Goal: Task Accomplishment & Management: Manage account settings

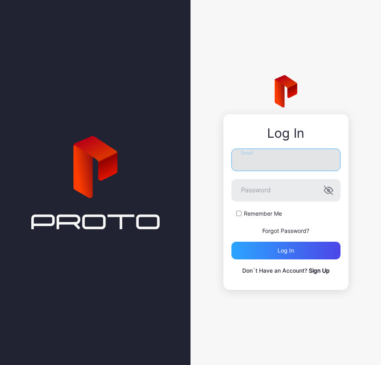
click at [268, 163] on input "Email" at bounding box center [286, 159] width 109 height 22
type input "**********"
drag, startPoint x: 329, startPoint y: 160, endPoint x: 325, endPoint y: 161, distance: 4.0
click at [327, 160] on input "**********" at bounding box center [286, 159] width 109 height 22
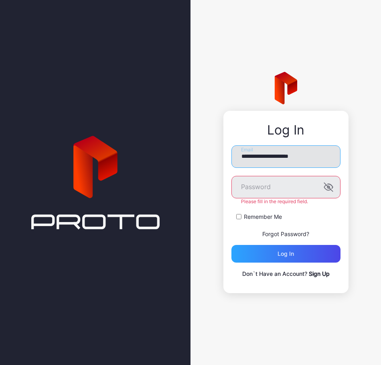
click at [321, 160] on input "**********" at bounding box center [286, 156] width 109 height 22
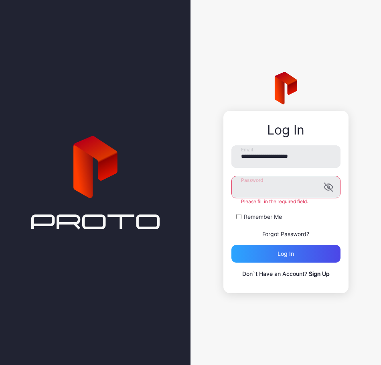
click at [232, 245] on button "Log in" at bounding box center [286, 254] width 109 height 18
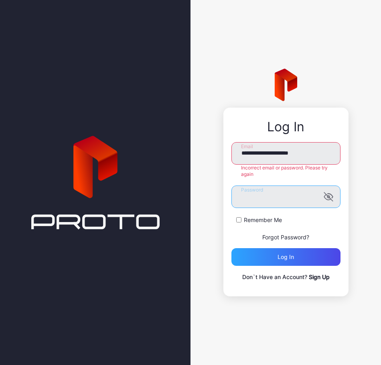
click at [224, 201] on div "**********" at bounding box center [286, 202] width 125 height 189
click at [232, 248] on button "Log in" at bounding box center [286, 257] width 109 height 18
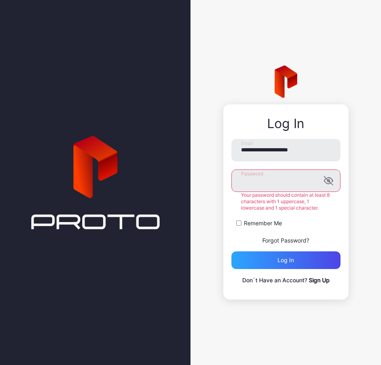
click at [227, 187] on div "**********" at bounding box center [286, 201] width 125 height 195
click at [232, 251] on button "Log in" at bounding box center [286, 260] width 109 height 18
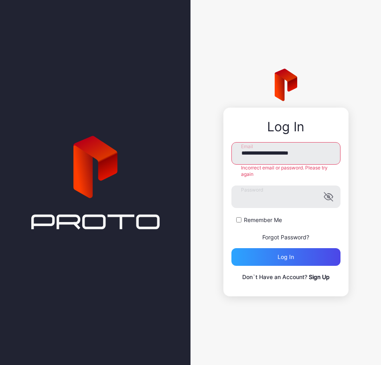
click at [287, 240] on p "Forgot Password?" at bounding box center [286, 237] width 109 height 10
click at [290, 238] on link "Forgot Password?" at bounding box center [285, 237] width 47 height 7
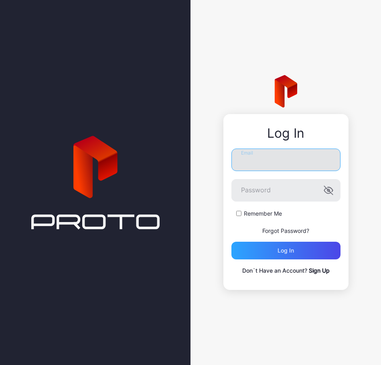
click at [277, 163] on input "Email" at bounding box center [286, 159] width 109 height 22
type input "**********"
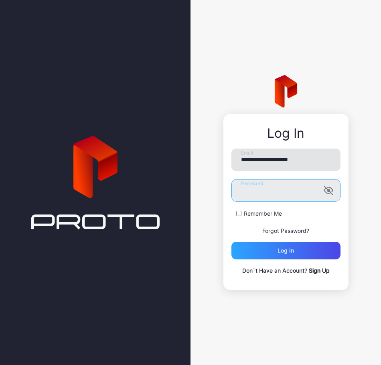
click at [232, 242] on button "Log in" at bounding box center [286, 251] width 109 height 18
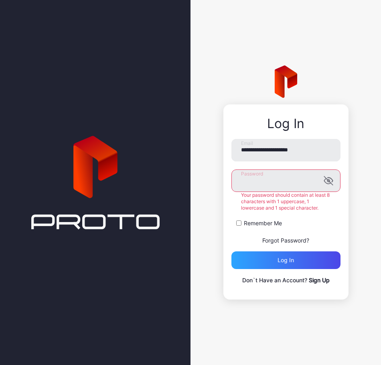
click at [174, 185] on div "**********" at bounding box center [190, 182] width 381 height 365
click at [278, 240] on link "Forgot Password?" at bounding box center [285, 240] width 47 height 7
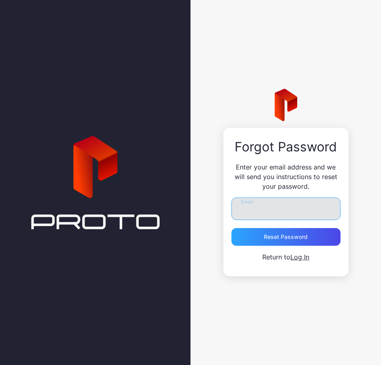
click at [273, 205] on input "Email" at bounding box center [286, 208] width 109 height 22
type input "**********"
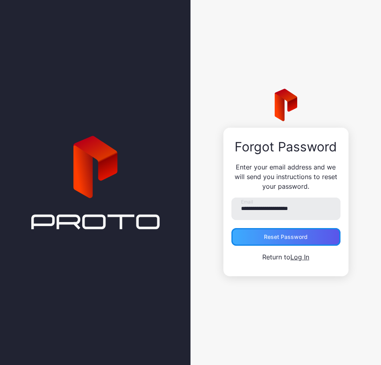
click at [281, 237] on div "Reset Password" at bounding box center [286, 237] width 44 height 6
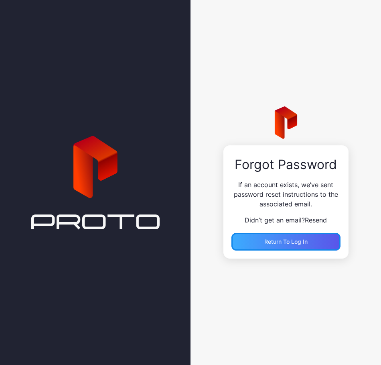
click at [284, 246] on div "Return to Log In" at bounding box center [286, 242] width 109 height 18
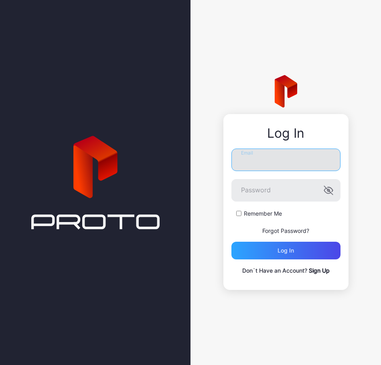
click at [277, 160] on input "Email" at bounding box center [286, 159] width 109 height 22
type input "**********"
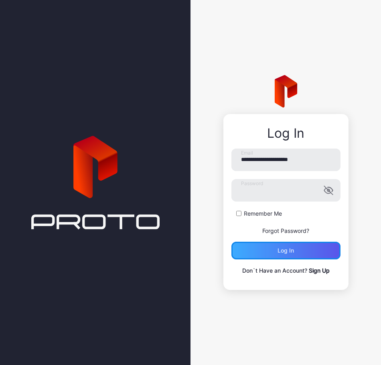
click at [299, 254] on div "Log in" at bounding box center [286, 251] width 109 height 18
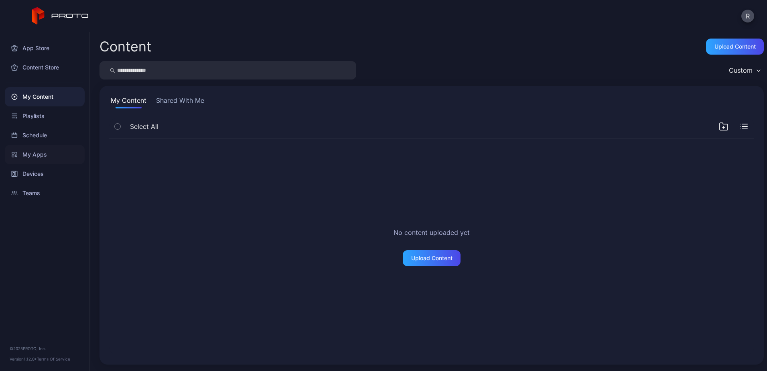
click at [34, 149] on div "My Apps" at bounding box center [45, 154] width 80 height 19
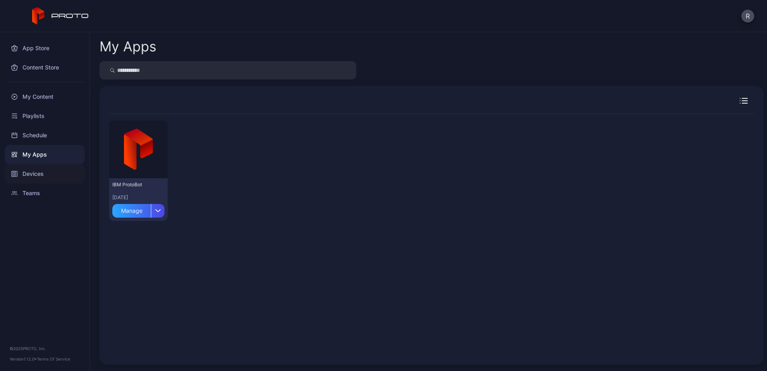
click at [36, 179] on div "Devices" at bounding box center [45, 173] width 80 height 19
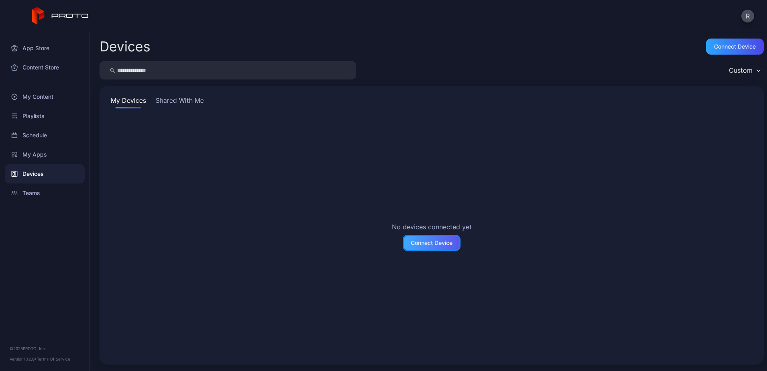
click at [381, 247] on div "Connect Device" at bounding box center [432, 243] width 58 height 16
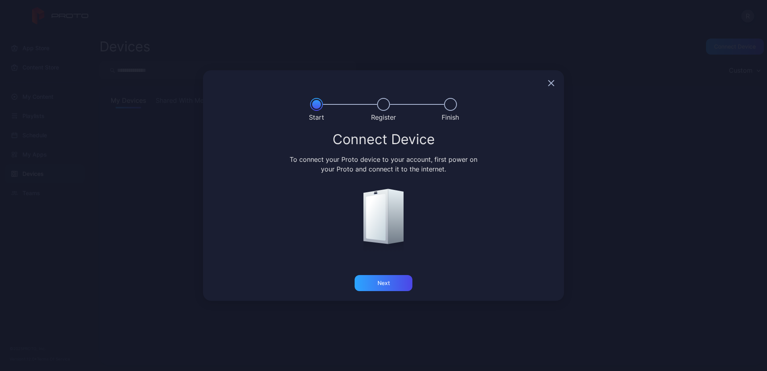
click at [381, 81] on icon "button" at bounding box center [551, 83] width 6 height 6
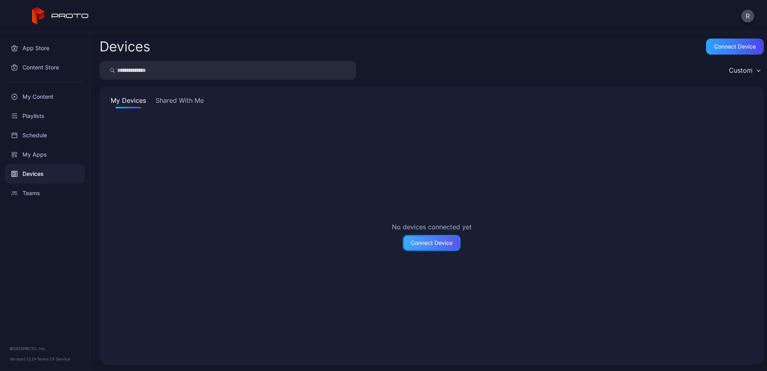
click at [381, 244] on div "Connect Device" at bounding box center [432, 243] width 42 height 6
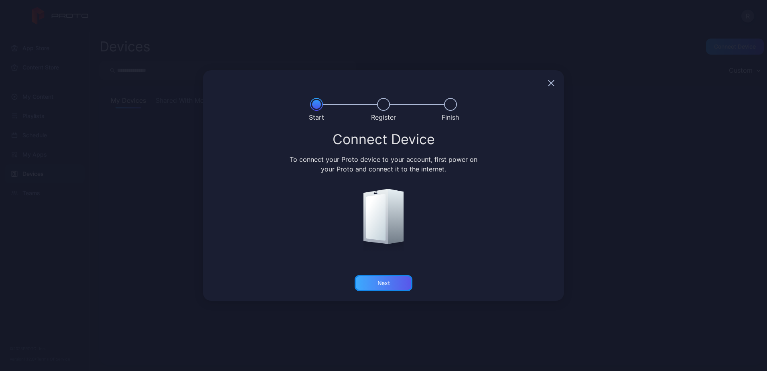
click at [381, 282] on div "Next" at bounding box center [384, 283] width 58 height 16
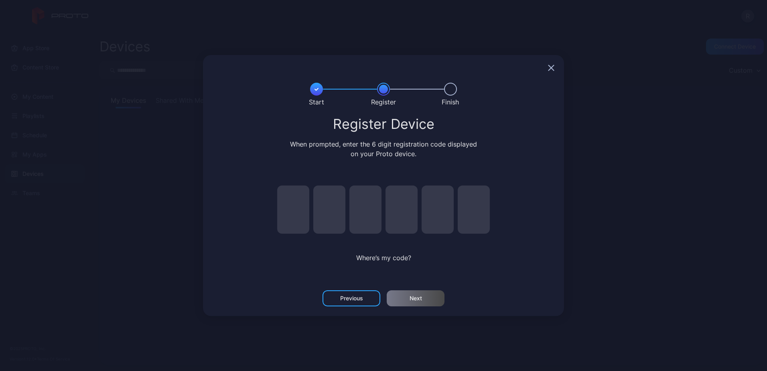
click at [285, 212] on input "pin code 1 of 6" at bounding box center [293, 209] width 32 height 48
type input "*"
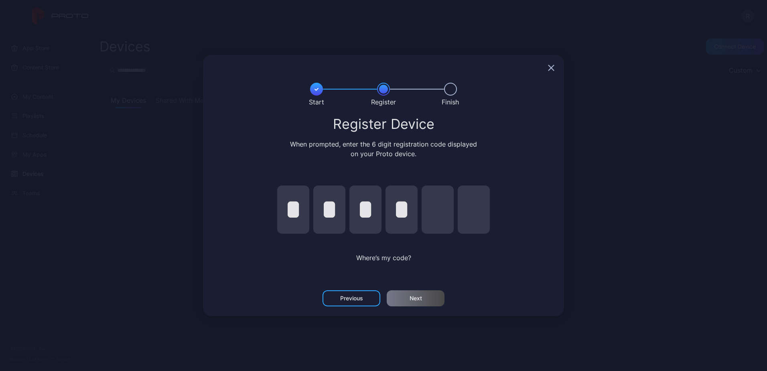
type input "*"
click at [381, 300] on div "Next" at bounding box center [416, 298] width 58 height 16
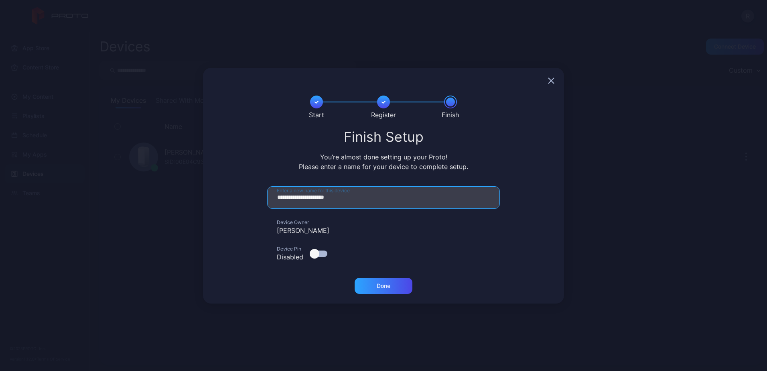
click at [321, 200] on input "**********" at bounding box center [383, 197] width 233 height 22
drag, startPoint x: 319, startPoint y: 198, endPoint x: 268, endPoint y: 195, distance: 51.4
click at [268, 195] on input "**********" at bounding box center [383, 197] width 233 height 22
type input "**********"
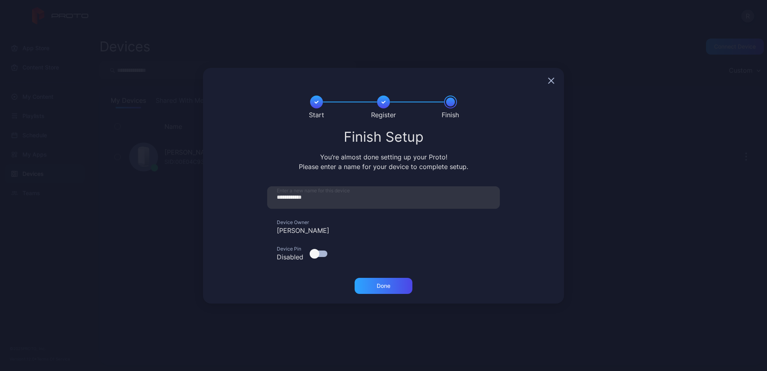
click at [315, 229] on div "Ryan A Jones" at bounding box center [383, 231] width 233 height 10
drag, startPoint x: 316, startPoint y: 233, endPoint x: 285, endPoint y: 235, distance: 31.0
click at [285, 235] on div "**********" at bounding box center [383, 227] width 233 height 82
click at [286, 232] on div "Ryan A Jones" at bounding box center [383, 231] width 233 height 10
click at [286, 231] on div "Ryan A Jones" at bounding box center [383, 231] width 233 height 10
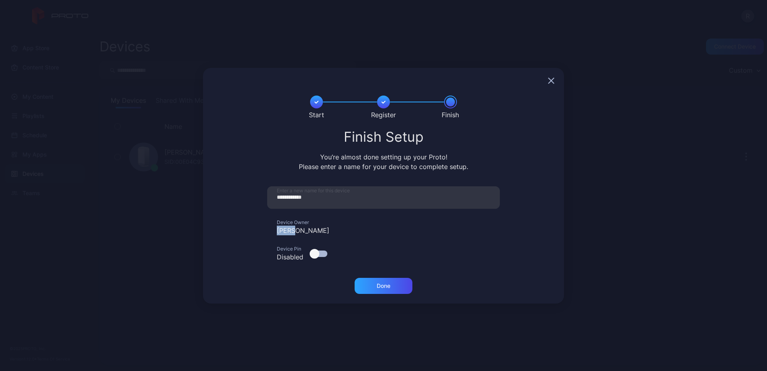
click at [286, 231] on div "Ryan A Jones" at bounding box center [383, 231] width 233 height 10
drag, startPoint x: 286, startPoint y: 231, endPoint x: 243, endPoint y: 248, distance: 45.8
click at [243, 248] on form "**********" at bounding box center [384, 227] width 342 height 82
click at [381, 79] on icon "button" at bounding box center [551, 80] width 6 height 6
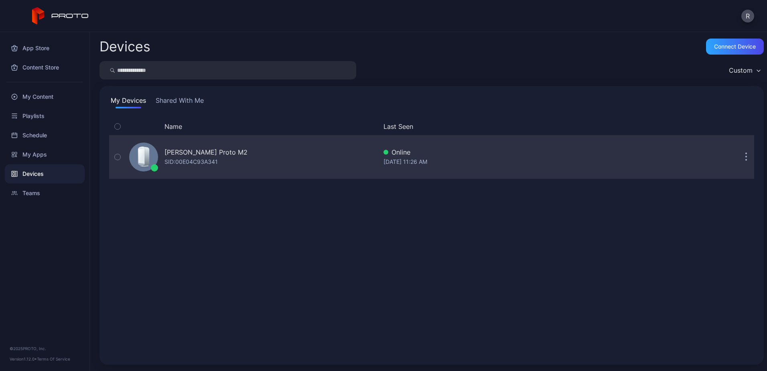
click at [381, 159] on button "button" at bounding box center [746, 157] width 16 height 16
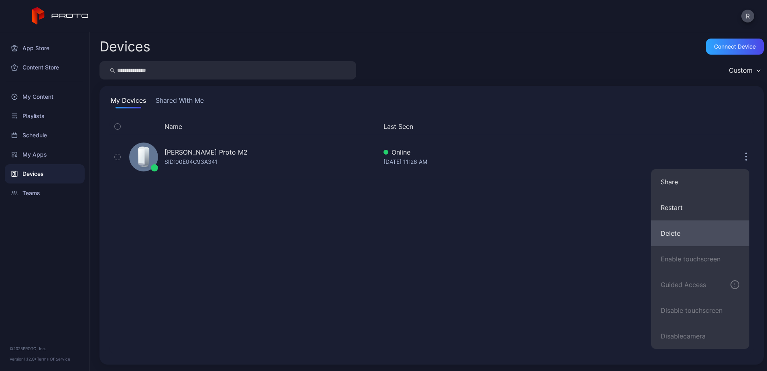
click at [381, 231] on button "Delete" at bounding box center [700, 233] width 98 height 26
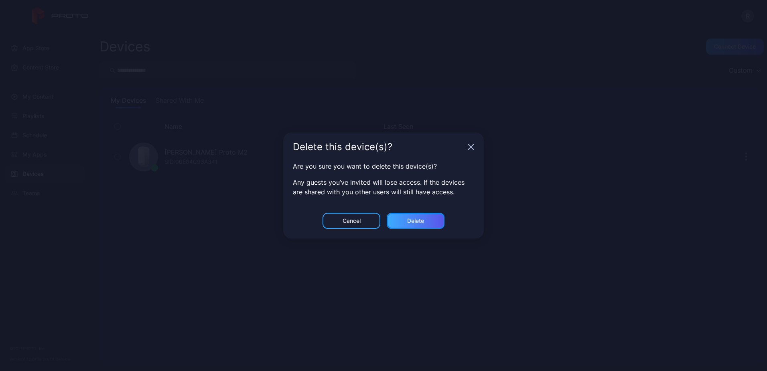
click at [381, 224] on div "Delete" at bounding box center [415, 221] width 17 height 6
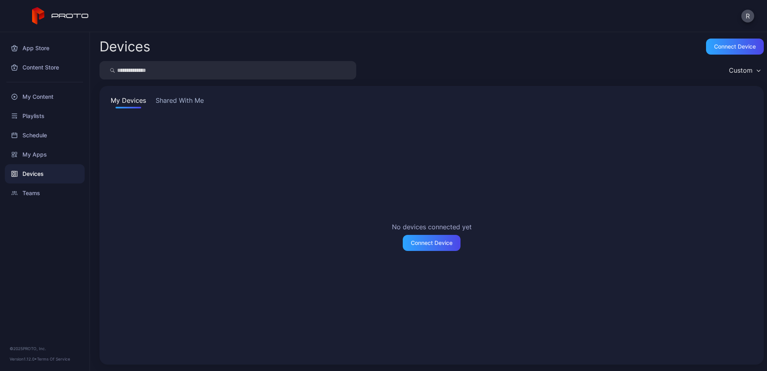
drag, startPoint x: 173, startPoint y: 97, endPoint x: 172, endPoint y: 92, distance: 4.4
click at [172, 92] on div "My Devices Shared With Me No devices connected yet Connect Device" at bounding box center [432, 225] width 665 height 279
click at [175, 100] on button "Shared With Me" at bounding box center [179, 102] width 51 height 13
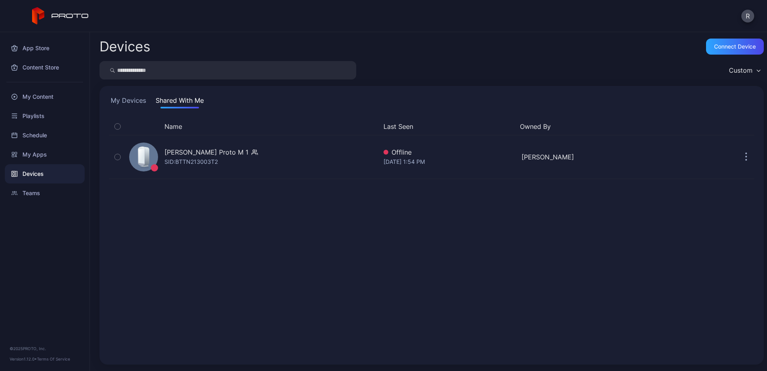
click at [134, 99] on button "My Devices" at bounding box center [128, 102] width 39 height 13
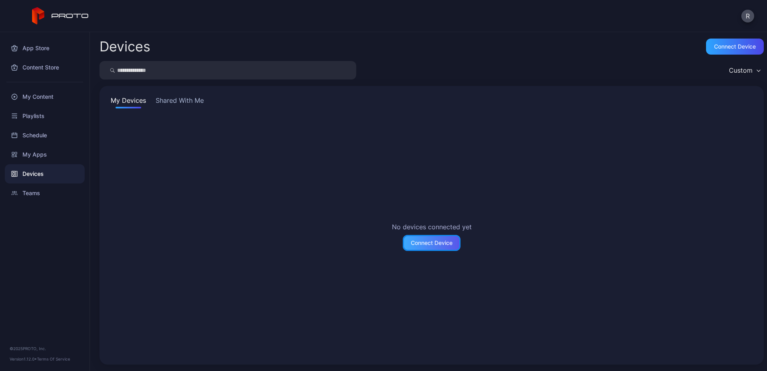
click at [381, 245] on div "Connect Device" at bounding box center [432, 243] width 42 height 6
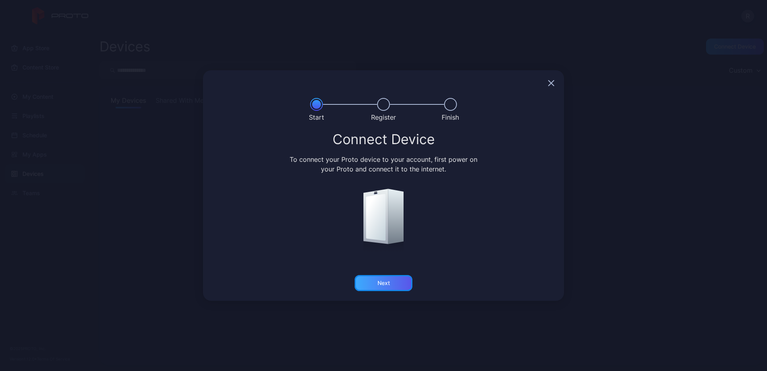
click at [381, 283] on div "Next" at bounding box center [384, 283] width 58 height 16
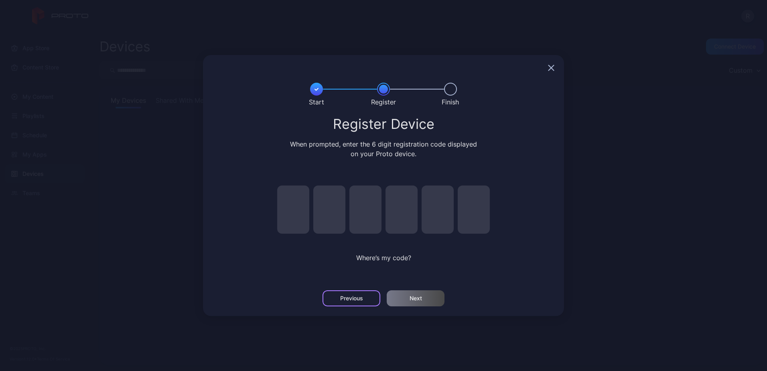
click at [351, 300] on div "Previous" at bounding box center [351, 298] width 23 height 6
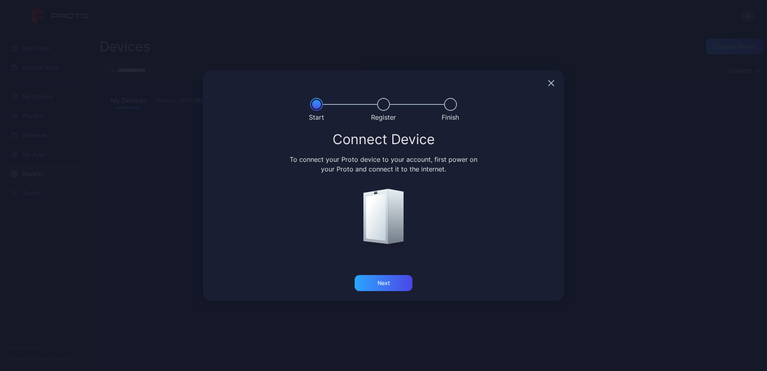
click at [381, 86] on icon "button" at bounding box center [551, 83] width 6 height 6
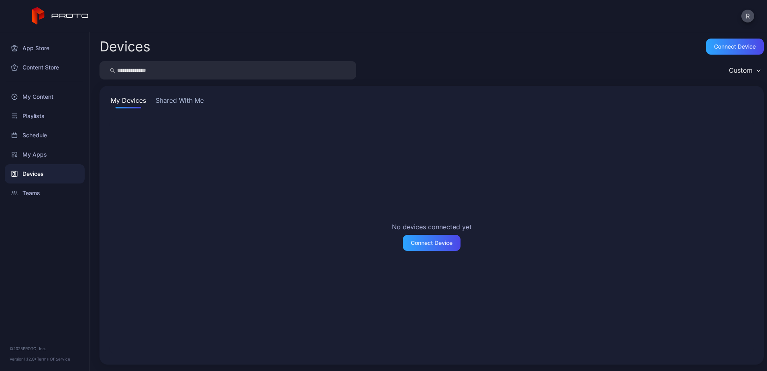
click at [42, 177] on div "Devices" at bounding box center [45, 173] width 80 height 19
click at [262, 198] on div "No devices connected yet Connect Device" at bounding box center [431, 236] width 645 height 237
click at [381, 14] on button "R" at bounding box center [748, 16] width 13 height 13
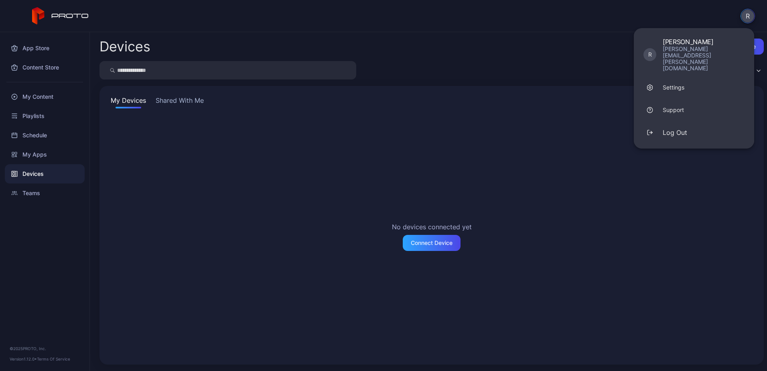
click at [381, 157] on div "No devices connected yet Connect Device" at bounding box center [431, 236] width 645 height 237
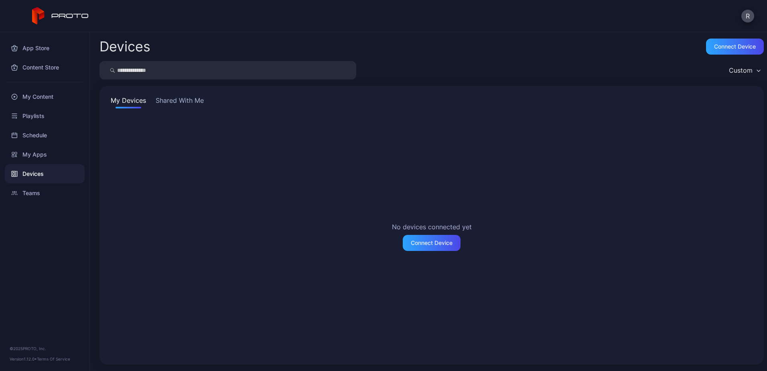
click at [185, 100] on button "Shared With Me" at bounding box center [179, 102] width 51 height 13
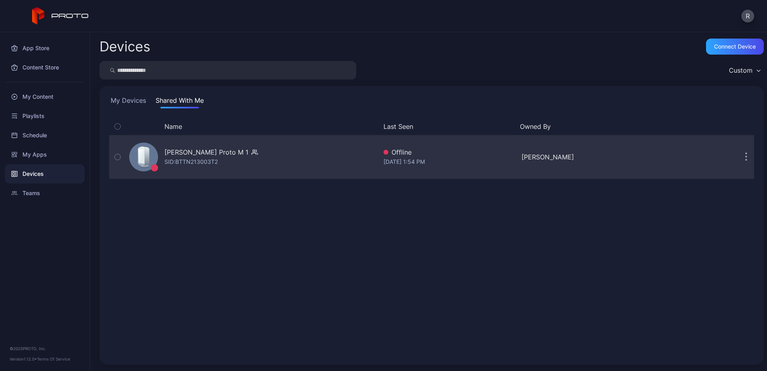
click at [381, 163] on button "button" at bounding box center [746, 157] width 16 height 16
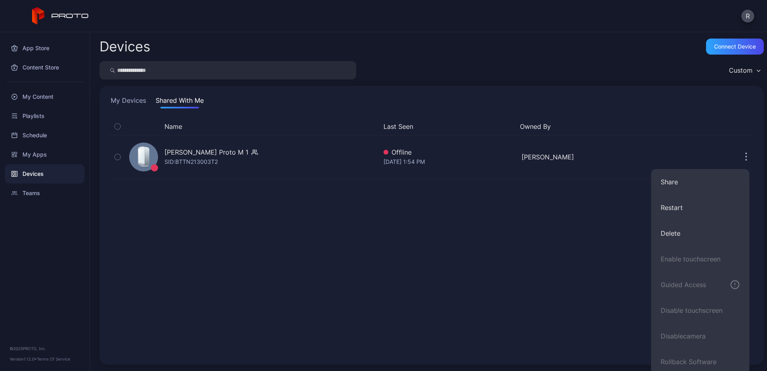
drag, startPoint x: 533, startPoint y: 228, endPoint x: 514, endPoint y: 230, distance: 18.7
click at [381, 228] on div "Name Last Seen Owned By Rich Twistol's Proto M 1 SID: BTTN213003T2 Offline Aug …" at bounding box center [431, 236] width 645 height 237
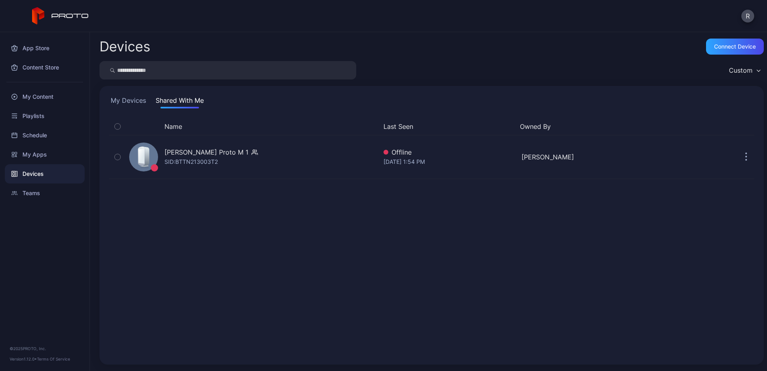
click at [125, 102] on button "My Devices" at bounding box center [128, 102] width 39 height 13
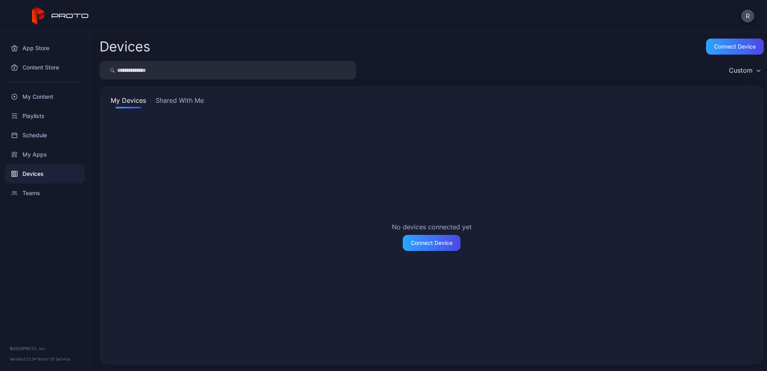
click at [381, 69] on div "Custom" at bounding box center [741, 70] width 24 height 8
click at [381, 56] on div "Devices Connect device Custom My Devices Shared With Me No devices connected ye…" at bounding box center [428, 201] width 677 height 339
click at [272, 216] on div "No devices connected yet Connect Device" at bounding box center [431, 236] width 645 height 237
drag, startPoint x: 300, startPoint y: 207, endPoint x: 252, endPoint y: 185, distance: 52.6
click at [300, 207] on div "No devices connected yet Connect Device" at bounding box center [431, 236] width 645 height 237
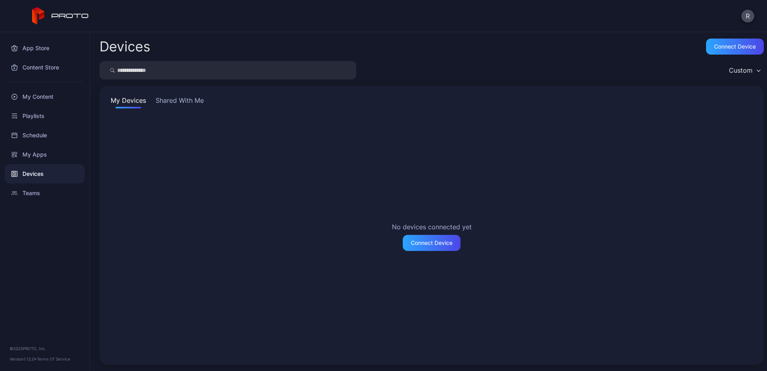
click at [170, 99] on button "Shared With Me" at bounding box center [179, 102] width 51 height 13
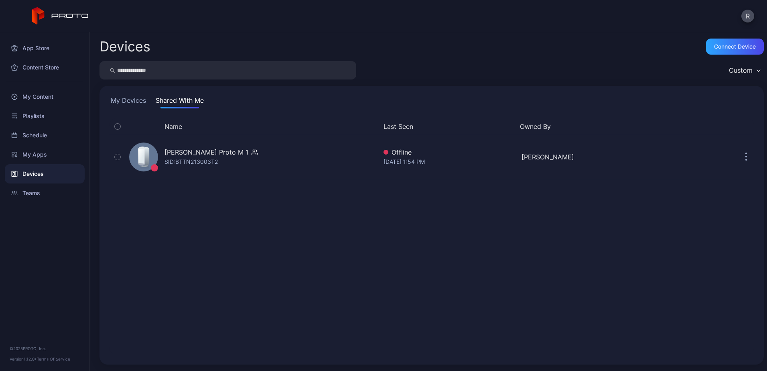
click at [279, 281] on div "Name Last Seen Owned By Rich Twistol's Proto M 1 SID: BTTN213003T2 Offline Aug …" at bounding box center [431, 236] width 645 height 237
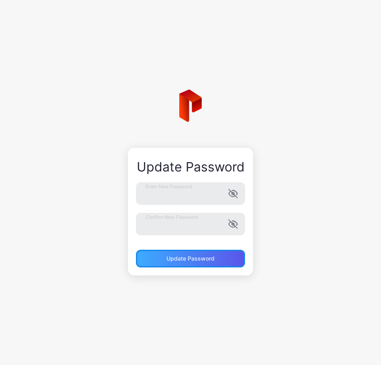
click at [227, 261] on div "Update Password" at bounding box center [190, 259] width 109 height 18
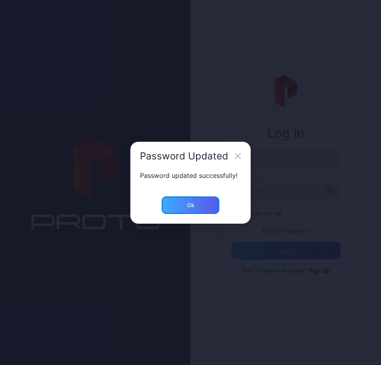
click at [189, 205] on div "Ok" at bounding box center [191, 205] width 8 height 6
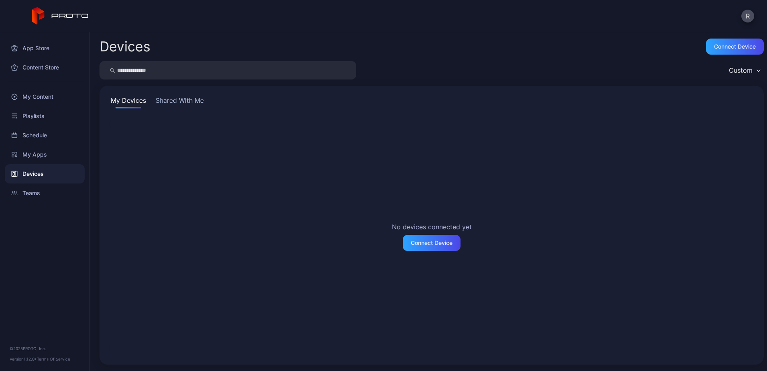
click at [198, 97] on button "Shared With Me" at bounding box center [179, 102] width 51 height 13
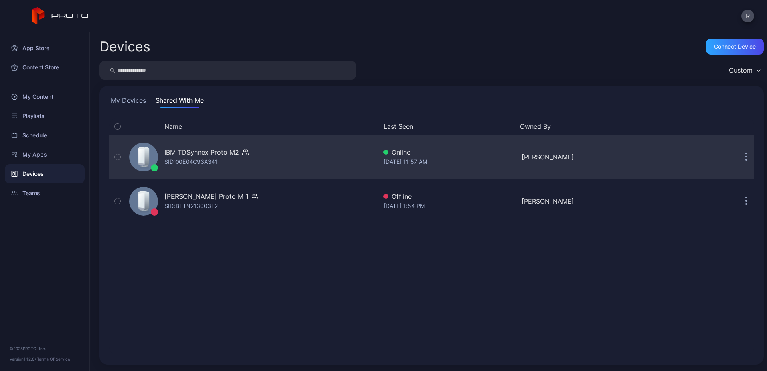
click at [739, 153] on button "button" at bounding box center [746, 157] width 16 height 16
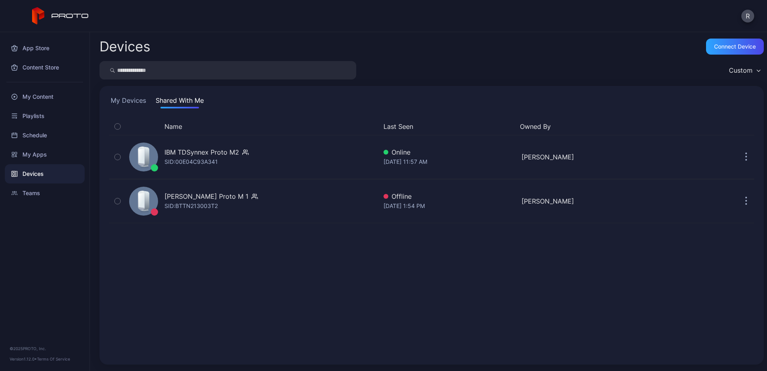
click at [523, 301] on div "Name Last Seen Owned By IBM TDSynnex Proto M2 SID: 00E04C93A341 Online [DATE] 1…" at bounding box center [431, 236] width 645 height 237
click at [40, 148] on div "My Apps" at bounding box center [45, 154] width 80 height 19
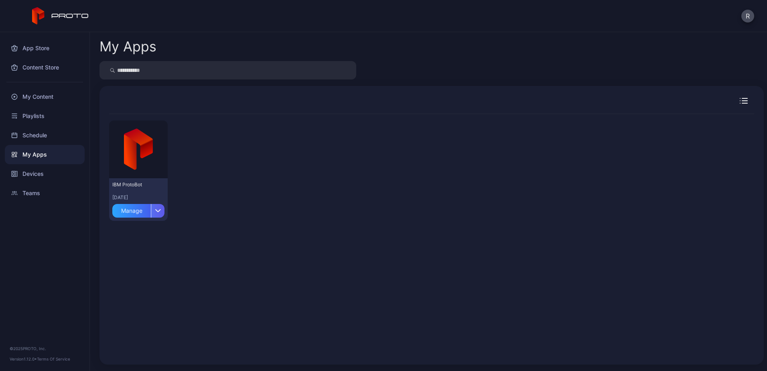
click at [160, 213] on div "button" at bounding box center [158, 211] width 14 height 14
click at [150, 233] on button "Install" at bounding box center [138, 235] width 68 height 26
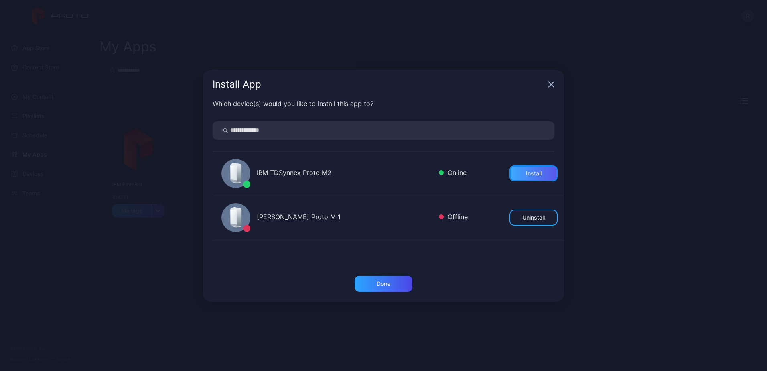
click at [526, 171] on div "Install" at bounding box center [534, 173] width 16 height 6
click at [549, 82] on icon "button" at bounding box center [551, 83] width 5 height 5
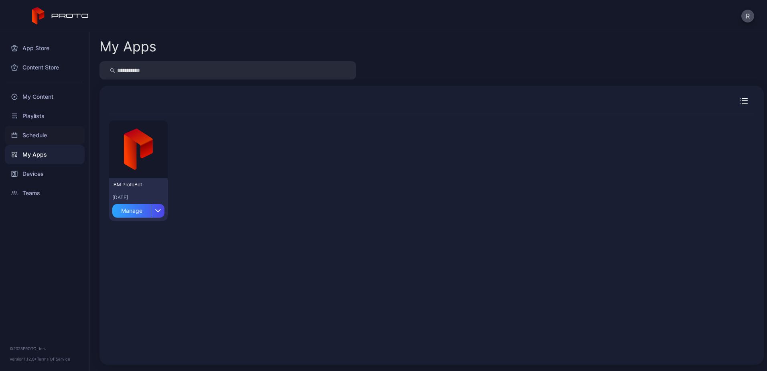
click at [34, 133] on div "Schedule" at bounding box center [45, 135] width 80 height 19
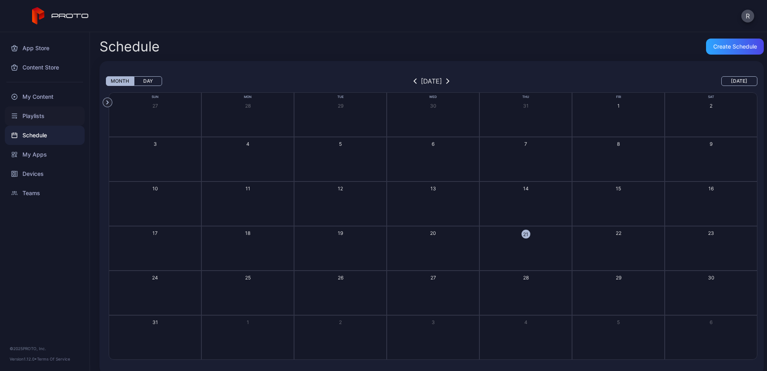
click at [39, 120] on div "Playlists" at bounding box center [45, 115] width 80 height 19
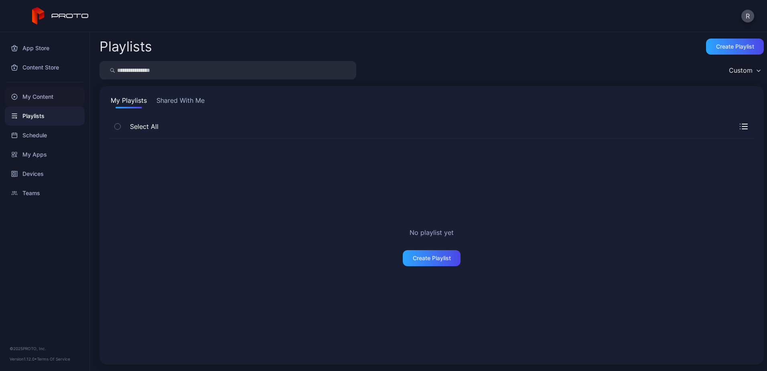
click at [43, 100] on div "My Content" at bounding box center [45, 96] width 80 height 19
click at [41, 153] on div "My Apps" at bounding box center [45, 154] width 80 height 19
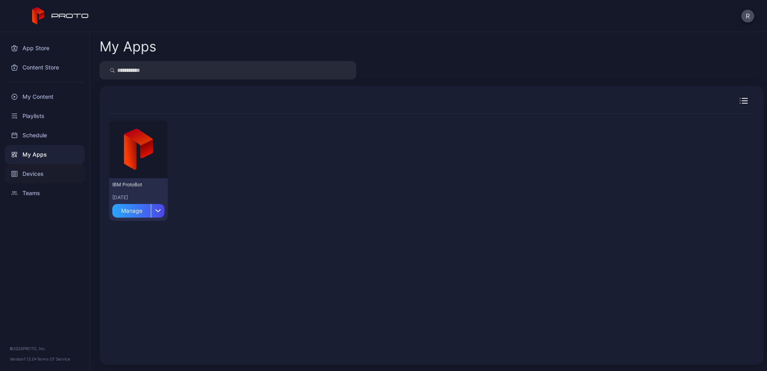
click at [36, 174] on div "Devices" at bounding box center [45, 173] width 80 height 19
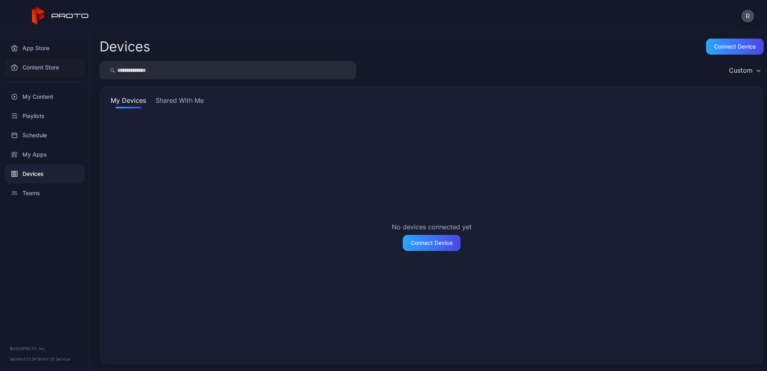
click at [51, 67] on div "Content Store" at bounding box center [45, 67] width 80 height 19
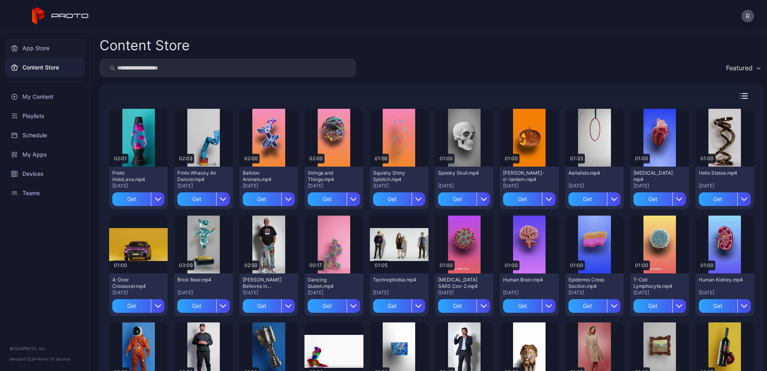
click at [40, 49] on div "App Store" at bounding box center [45, 48] width 80 height 19
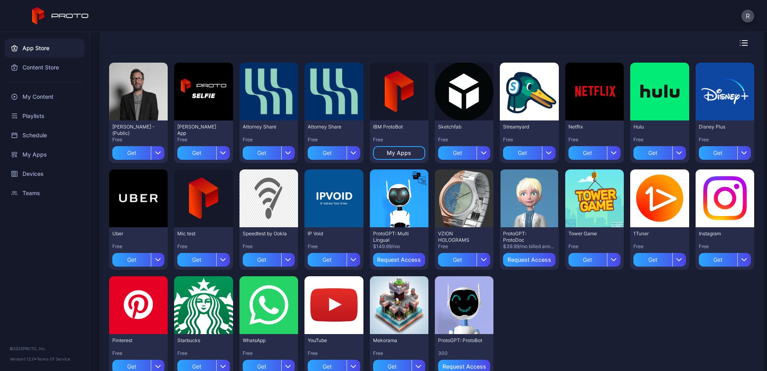
scroll to position [43, 0]
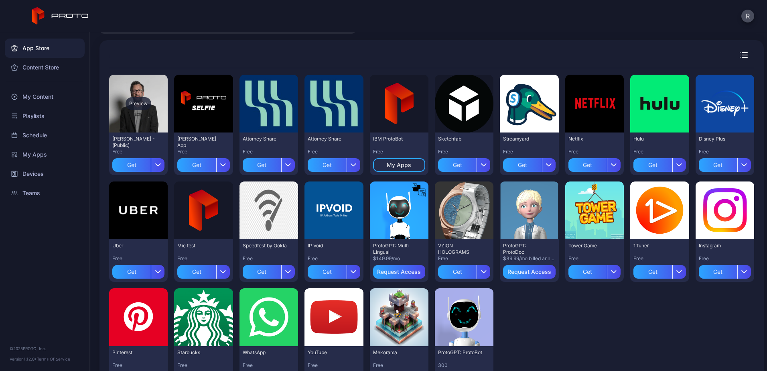
click at [143, 124] on div "Preview" at bounding box center [138, 104] width 59 height 58
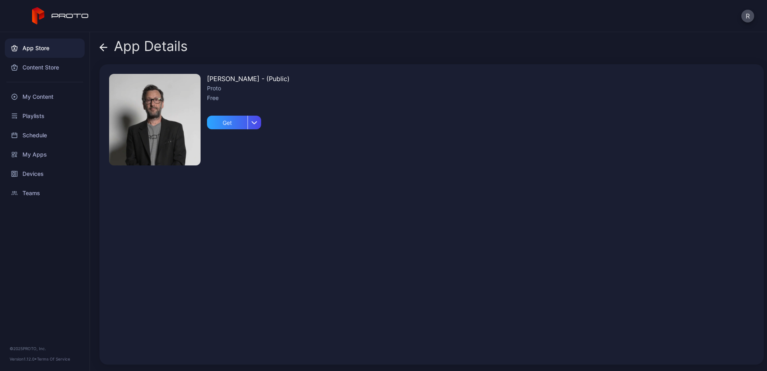
click at [262, 81] on div "[PERSON_NAME] - (Public)" at bounding box center [248, 79] width 83 height 10
click at [220, 87] on div "Proto" at bounding box center [248, 88] width 83 height 10
click at [260, 122] on div "button" at bounding box center [255, 123] width 14 height 14
click at [347, 129] on div "[PERSON_NAME] Persona - (Public) Proto Free Get" at bounding box center [432, 214] width 665 height 300
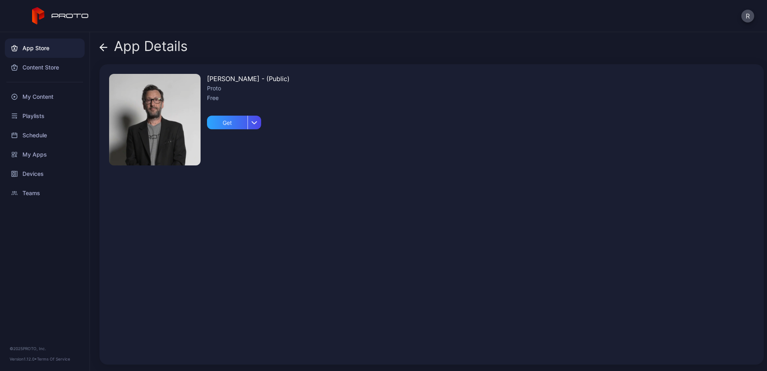
click at [107, 43] on icon at bounding box center [104, 47] width 8 height 8
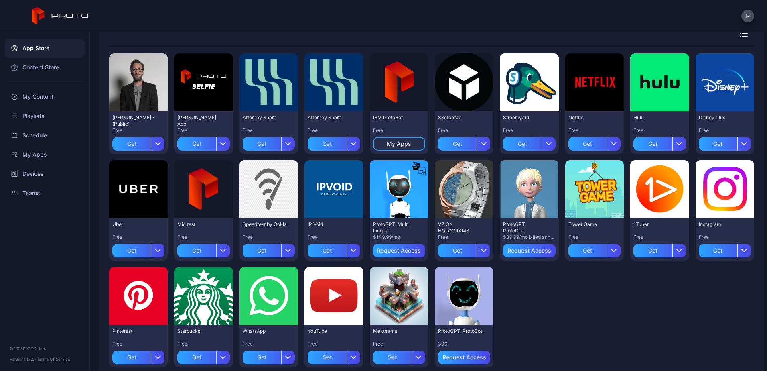
scroll to position [83, 0]
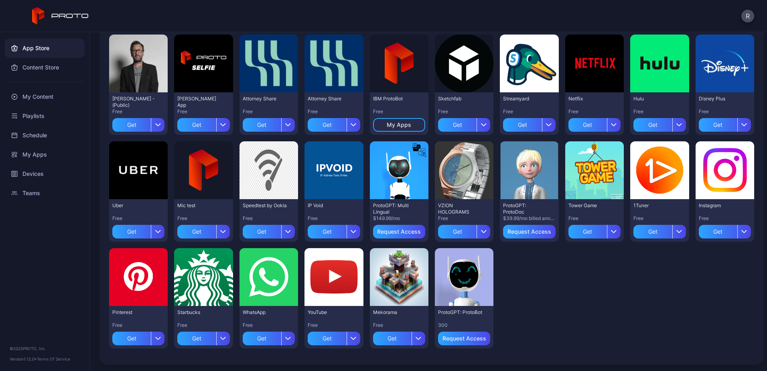
click at [438, 315] on div "ProtoGPT: ProtoBot" at bounding box center [460, 312] width 44 height 6
click at [452, 340] on div "Request Access" at bounding box center [464, 338] width 43 height 13
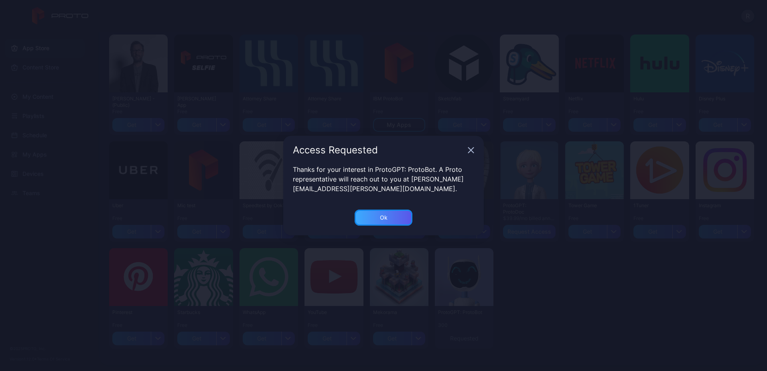
click at [386, 222] on div "Ok" at bounding box center [384, 217] width 58 height 16
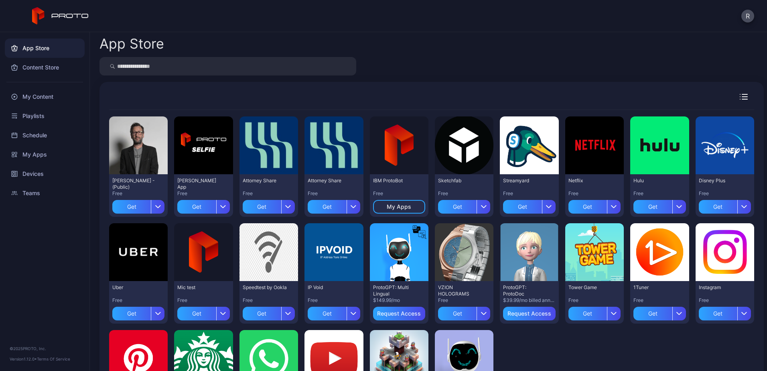
scroll to position [0, 0]
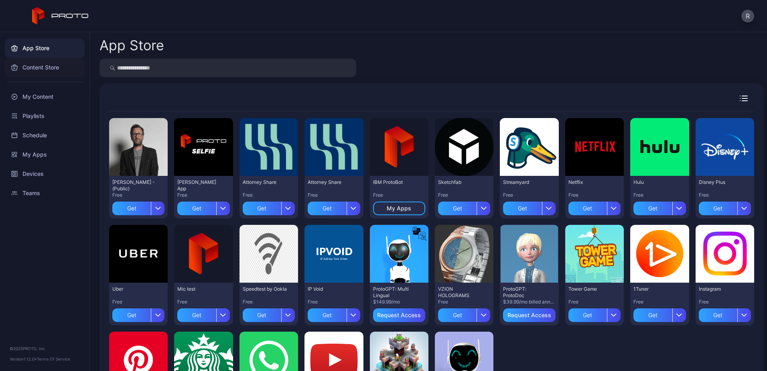
click at [56, 69] on div "Content Store" at bounding box center [45, 67] width 80 height 19
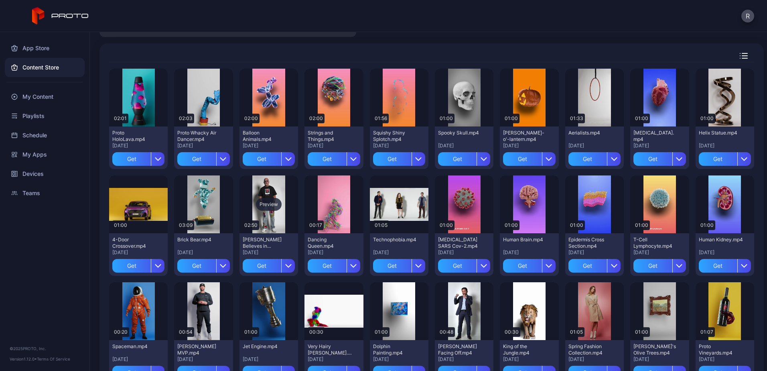
scroll to position [80, 0]
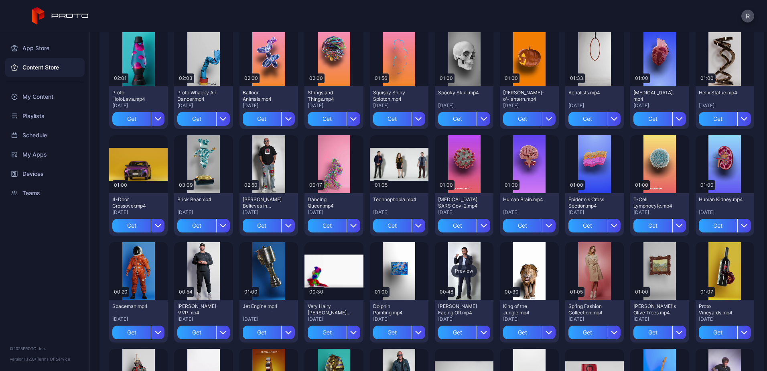
click at [464, 274] on div "Preview" at bounding box center [464, 270] width 26 height 13
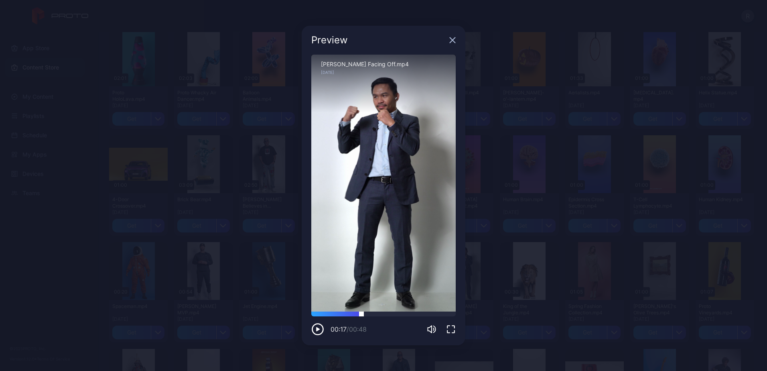
click at [362, 314] on div at bounding box center [383, 313] width 144 height 5
click at [391, 313] on div at bounding box center [383, 313] width 144 height 5
click at [424, 313] on div at bounding box center [383, 313] width 144 height 5
click at [445, 314] on div at bounding box center [383, 313] width 144 height 5
click at [454, 38] on icon "button" at bounding box center [452, 40] width 5 height 5
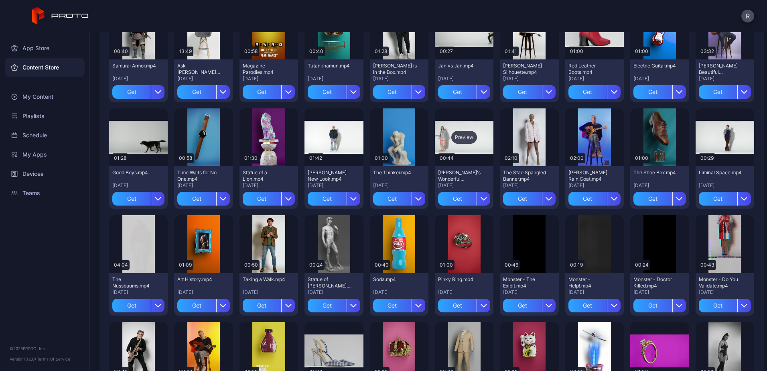
scroll to position [481, 0]
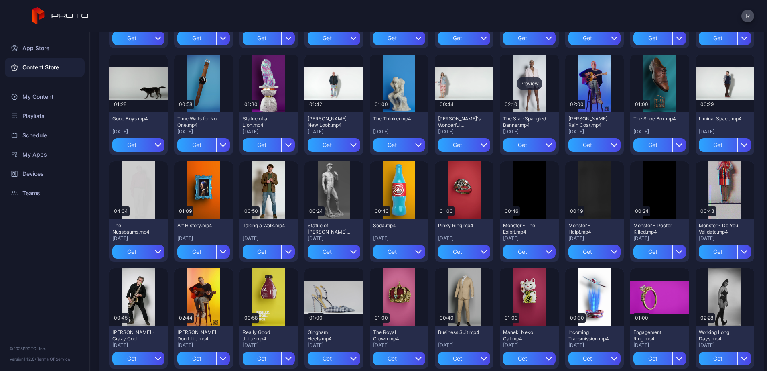
click at [526, 82] on div "Preview" at bounding box center [530, 83] width 26 height 13
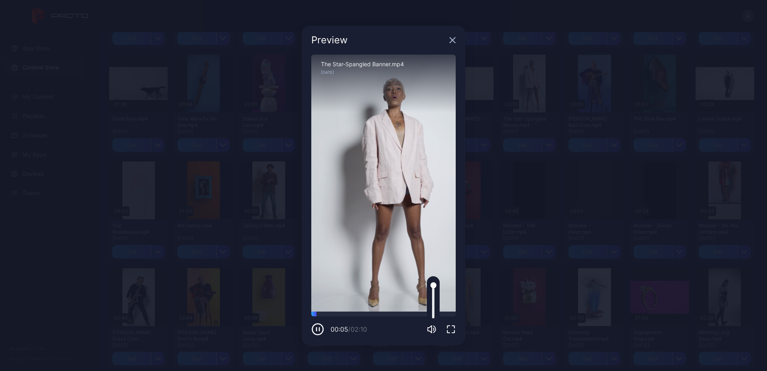
click at [432, 329] on icon "button" at bounding box center [430, 328] width 4 height 7
click at [388, 311] on div "Sorry, your browser doesn‘t support embedded videos" at bounding box center [383, 183] width 144 height 257
click at [392, 314] on div at bounding box center [383, 313] width 144 height 5
click at [445, 43] on div "Preview" at bounding box center [378, 40] width 135 height 10
click at [449, 41] on icon "button" at bounding box center [452, 40] width 6 height 6
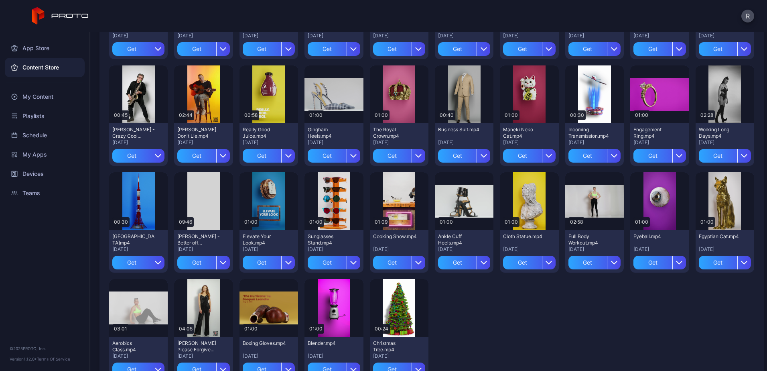
scroll to position [715, 0]
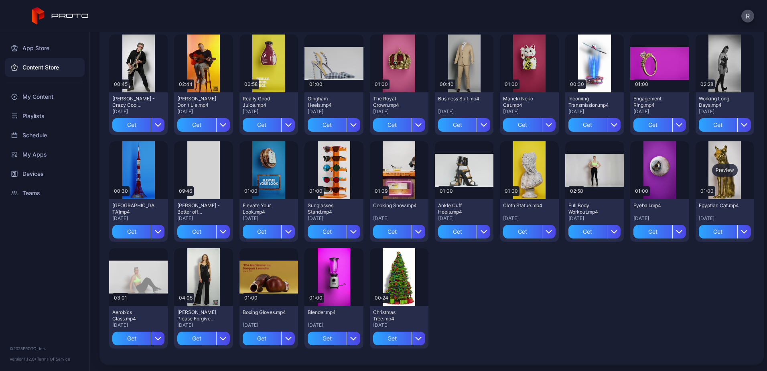
click at [712, 171] on div "Preview" at bounding box center [725, 170] width 26 height 13
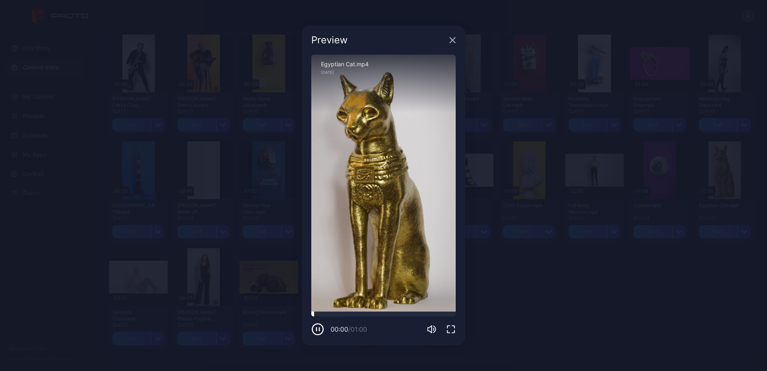
click at [349, 313] on div at bounding box center [383, 313] width 144 height 5
click at [378, 315] on div at bounding box center [383, 313] width 144 height 5
click at [413, 314] on div at bounding box center [383, 313] width 144 height 5
click at [454, 43] on icon "button" at bounding box center [452, 40] width 6 height 6
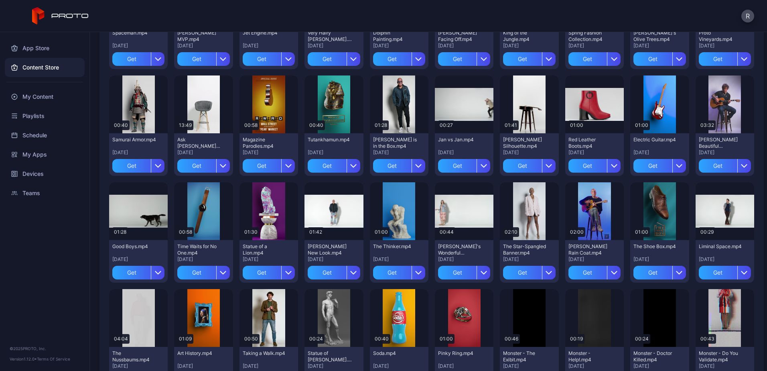
scroll to position [313, 0]
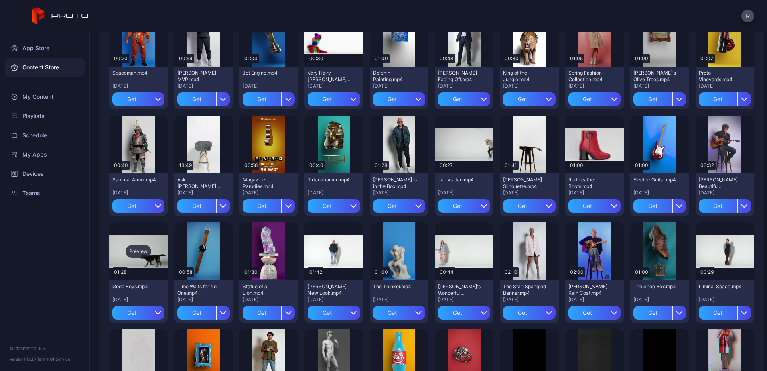
click at [143, 250] on div "Preview" at bounding box center [139, 251] width 26 height 13
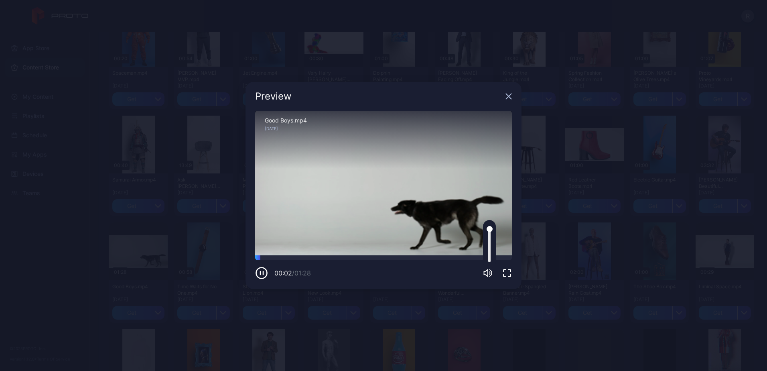
click at [487, 273] on icon "button" at bounding box center [488, 273] width 10 height 10
click at [313, 258] on div at bounding box center [383, 257] width 257 height 5
click at [367, 258] on div at bounding box center [383, 257] width 257 height 5
click at [411, 257] on div at bounding box center [383, 257] width 257 height 5
click at [460, 258] on div at bounding box center [383, 257] width 257 height 5
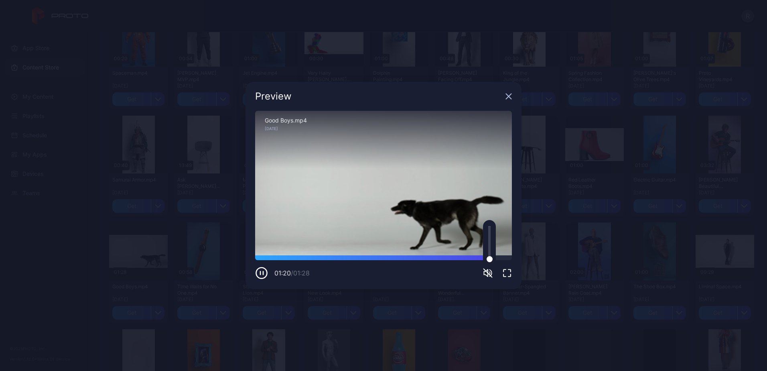
click at [511, 98] on icon "button" at bounding box center [508, 96] width 5 height 5
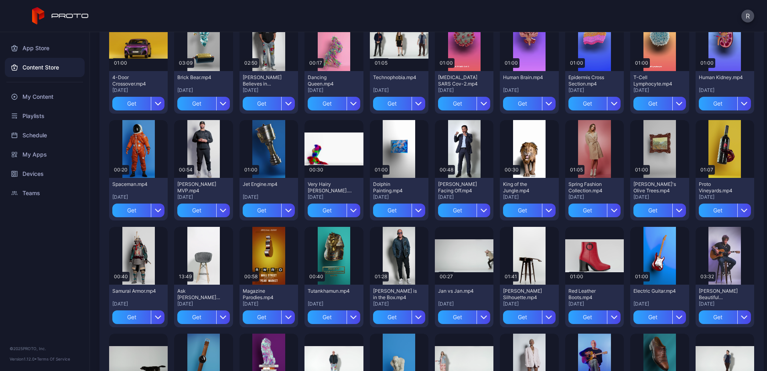
scroll to position [193, 0]
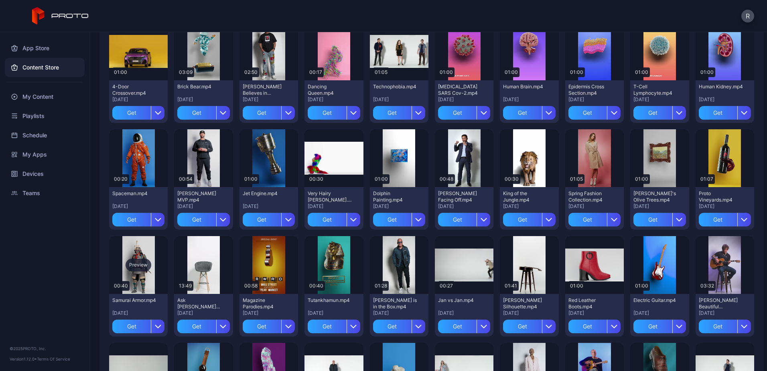
click at [141, 265] on div "Preview" at bounding box center [139, 264] width 26 height 13
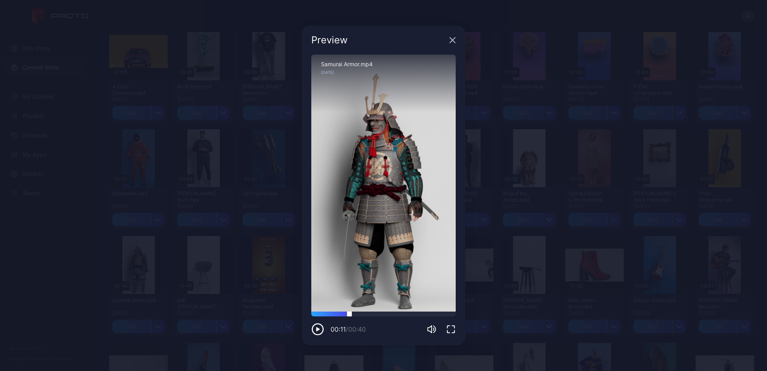
click at [350, 315] on div at bounding box center [383, 313] width 144 height 5
click at [395, 317] on div "00:11 / 00:40" at bounding box center [383, 323] width 144 height 24
click at [395, 313] on div at bounding box center [383, 313] width 144 height 5
click at [412, 314] on div at bounding box center [383, 313] width 144 height 5
click at [451, 42] on icon "button" at bounding box center [452, 40] width 6 height 6
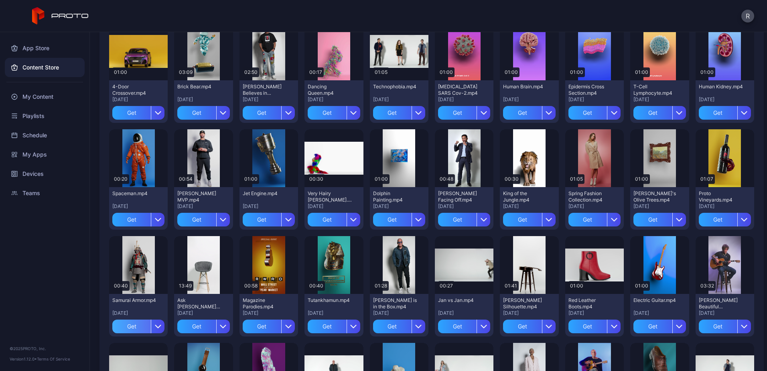
click at [140, 328] on div "Get" at bounding box center [131, 326] width 39 height 14
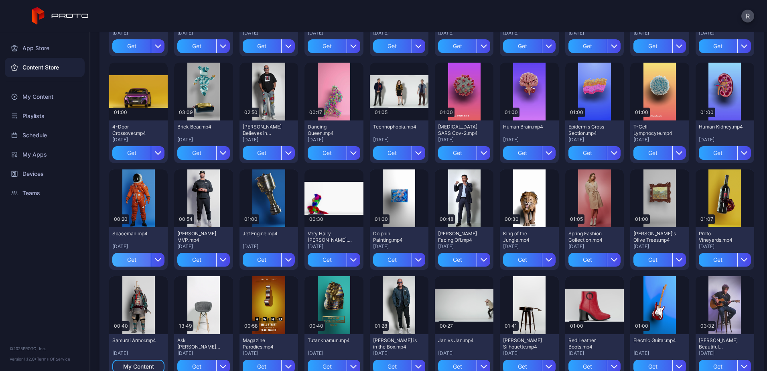
click at [135, 260] on div "Get" at bounding box center [131, 260] width 39 height 14
click at [517, 258] on div "Get" at bounding box center [522, 260] width 39 height 14
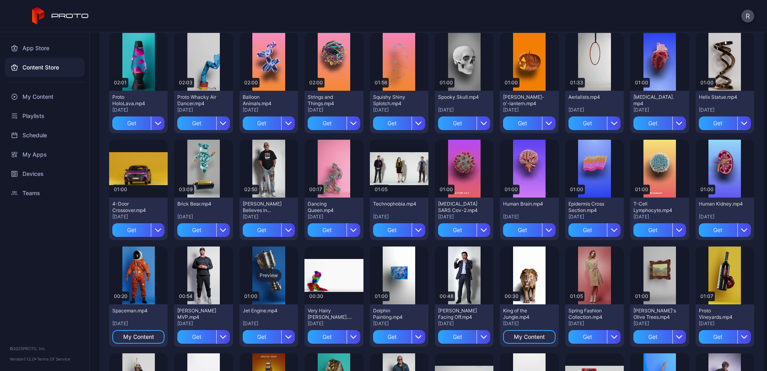
scroll to position [73, 0]
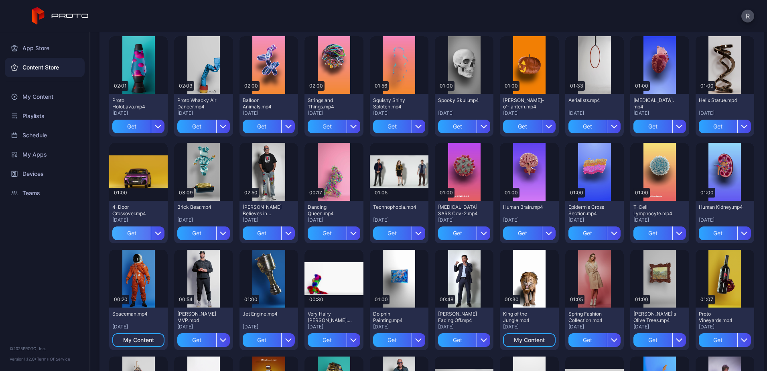
click at [125, 230] on div "Get" at bounding box center [131, 233] width 39 height 14
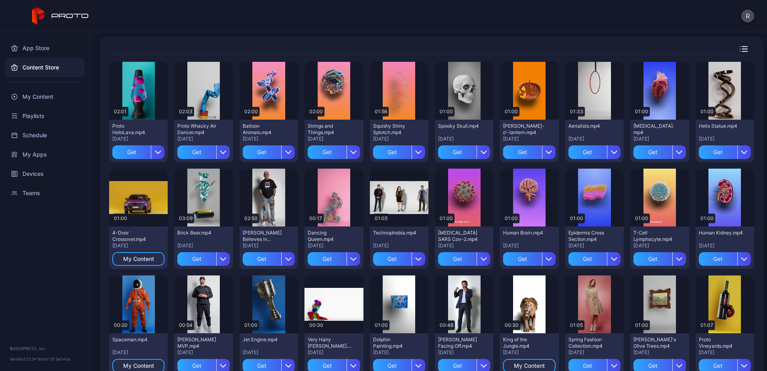
scroll to position [33, 0]
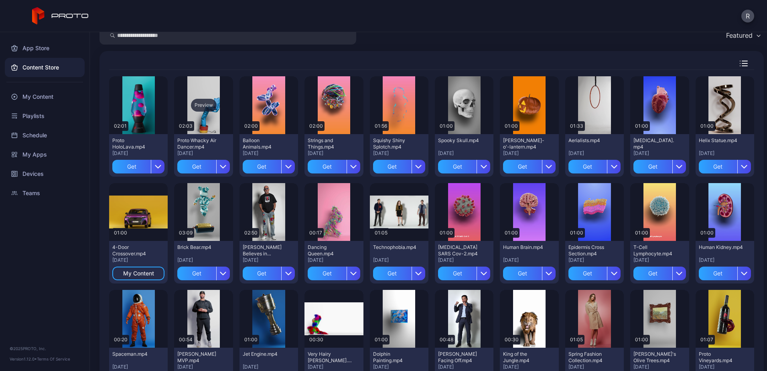
click at [200, 108] on div "Preview" at bounding box center [204, 105] width 26 height 13
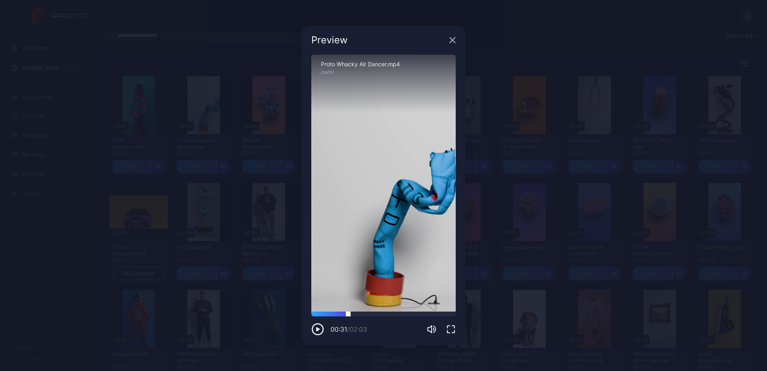
click at [348, 313] on div at bounding box center [383, 313] width 144 height 5
click at [451, 39] on icon "button" at bounding box center [452, 40] width 6 height 6
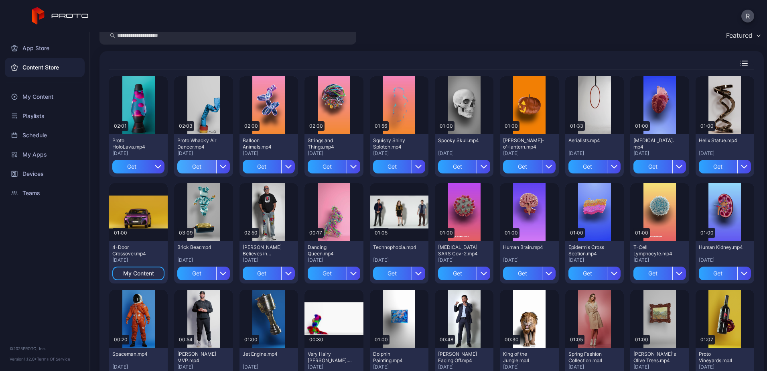
click at [195, 162] on div "Get" at bounding box center [196, 167] width 39 height 14
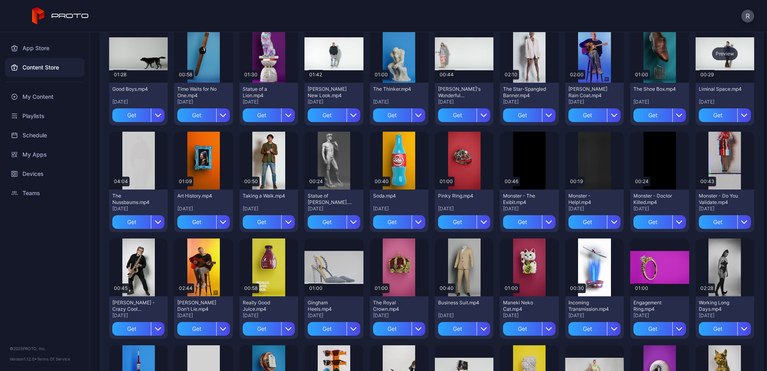
scroll to position [514, 0]
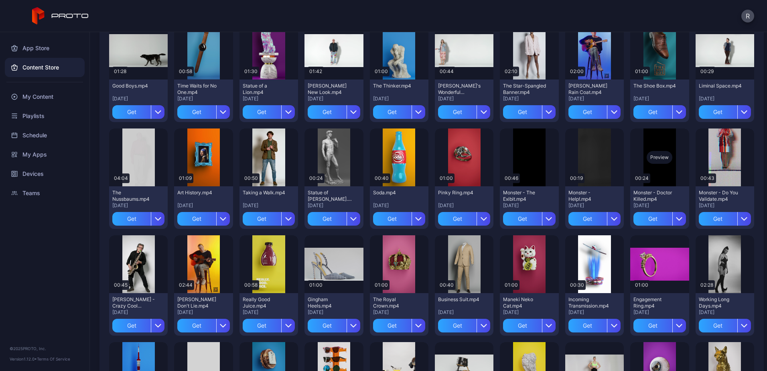
click at [650, 157] on div "Preview" at bounding box center [660, 157] width 26 height 13
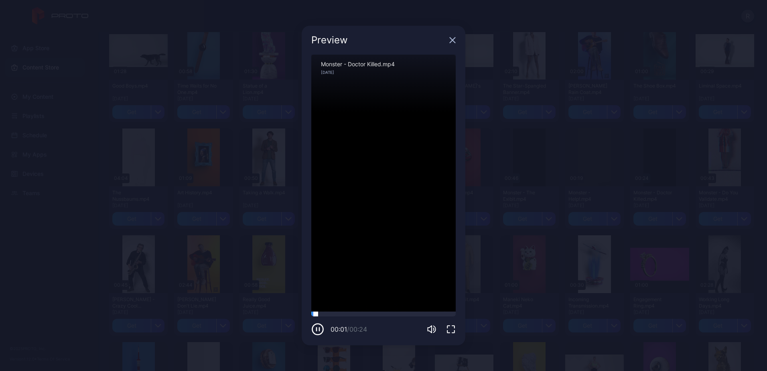
click at [342, 313] on div at bounding box center [383, 313] width 144 height 5
click at [455, 41] on icon "button" at bounding box center [452, 40] width 6 height 6
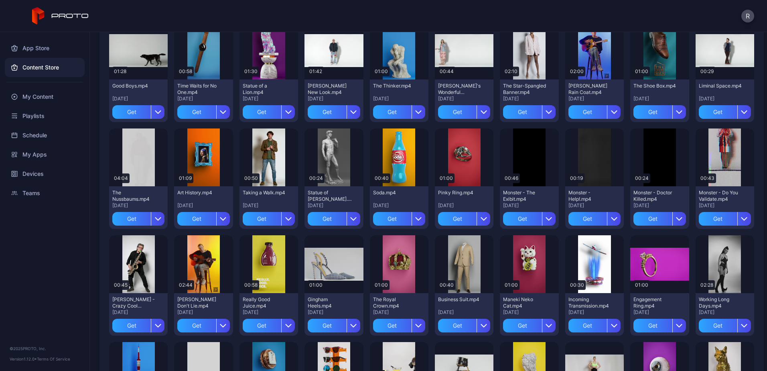
click at [621, 10] on div "R" at bounding box center [383, 16] width 767 height 32
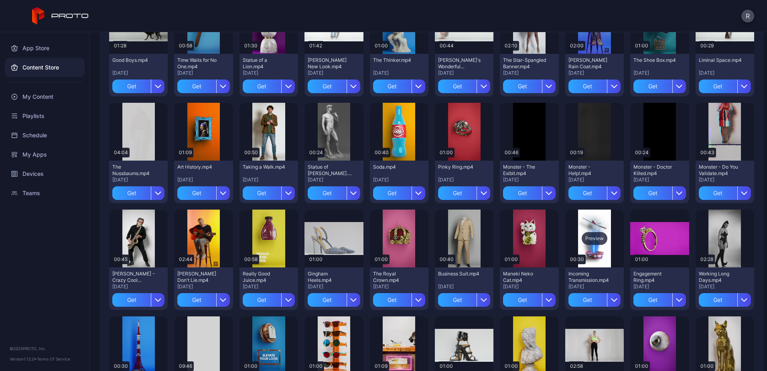
scroll to position [554, 0]
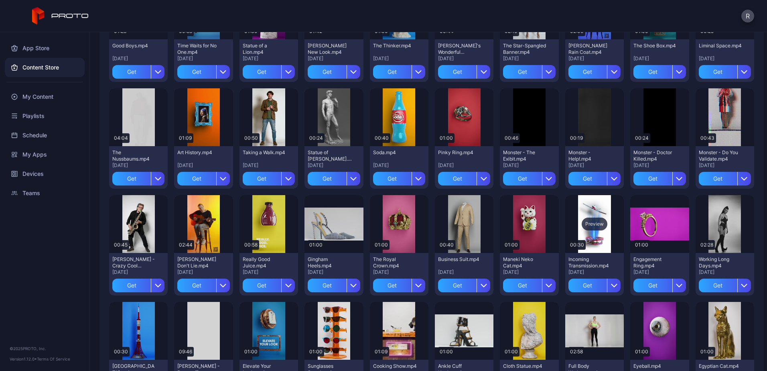
click at [587, 221] on div "Preview" at bounding box center [595, 224] width 26 height 13
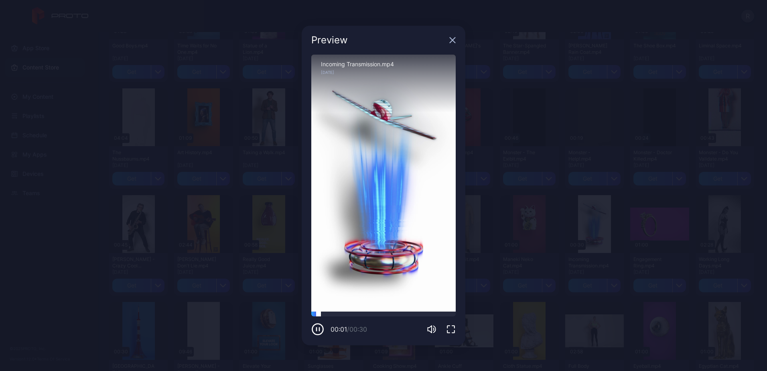
click at [358, 313] on div at bounding box center [383, 313] width 144 height 5
click at [386, 314] on div at bounding box center [383, 313] width 144 height 5
click at [424, 314] on div at bounding box center [383, 313] width 144 height 5
click at [445, 315] on div at bounding box center [383, 313] width 144 height 5
click at [452, 38] on icon "button" at bounding box center [452, 40] width 6 height 6
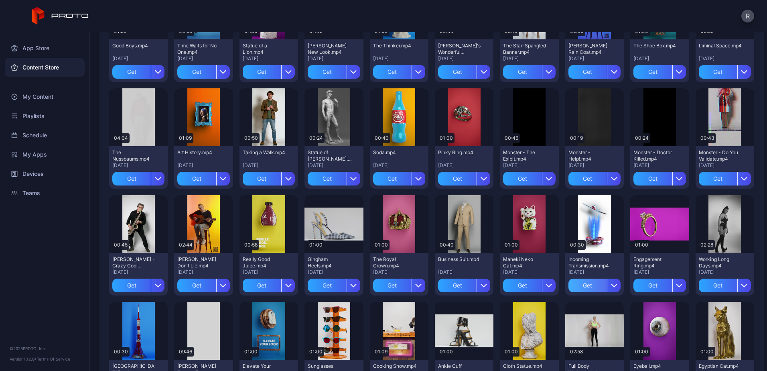
click at [582, 286] on div "Get" at bounding box center [588, 286] width 39 height 14
click at [507, 283] on div "Get" at bounding box center [522, 286] width 39 height 14
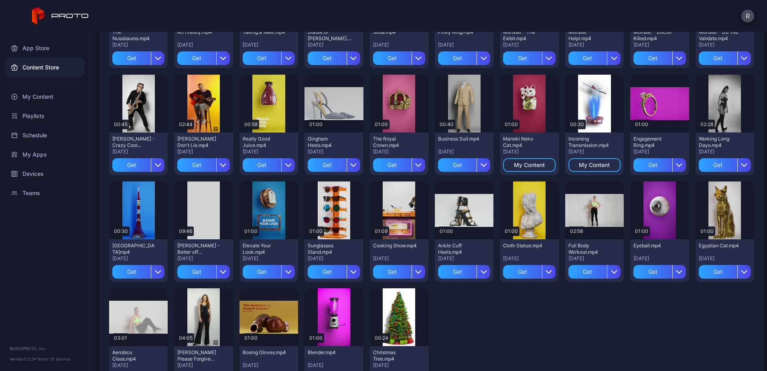
scroll to position [715, 0]
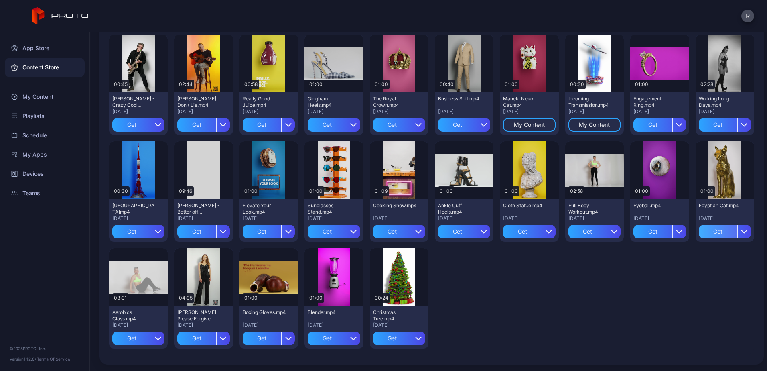
click at [708, 232] on div "Get" at bounding box center [718, 232] width 39 height 14
click at [512, 230] on div "Get" at bounding box center [522, 232] width 39 height 14
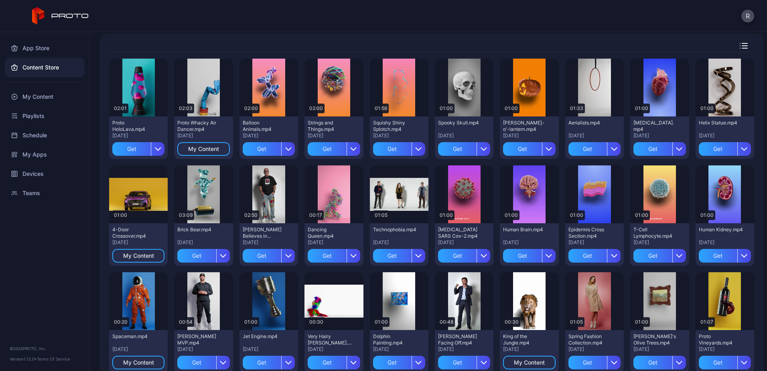
scroll to position [0, 0]
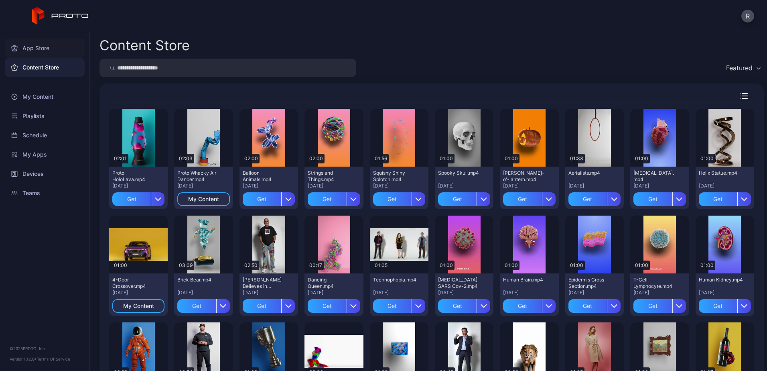
click at [33, 47] on div "App Store" at bounding box center [45, 48] width 80 height 19
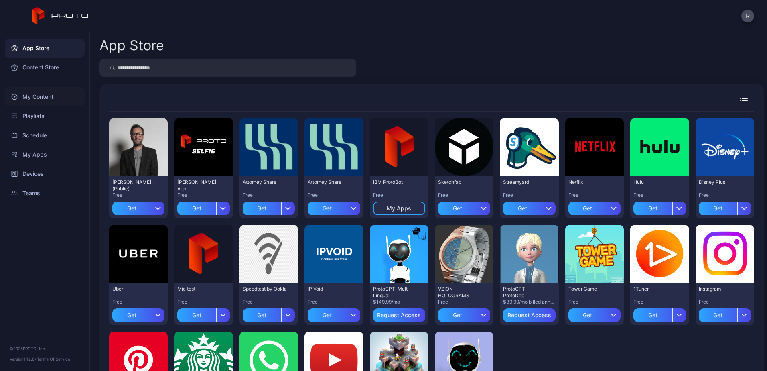
click at [34, 91] on div "My Content" at bounding box center [45, 96] width 80 height 19
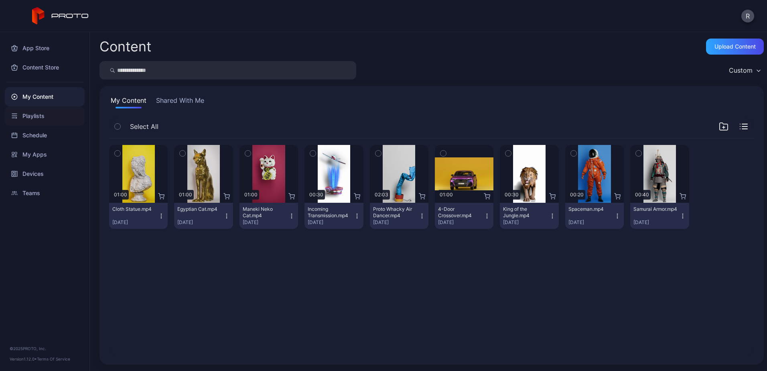
click at [47, 118] on div "Playlists" at bounding box center [45, 115] width 80 height 19
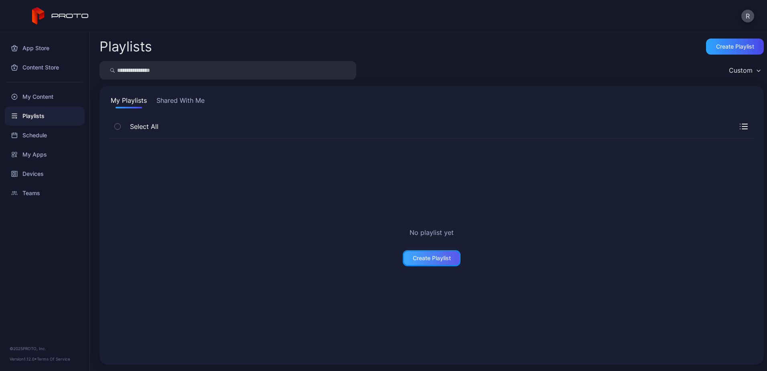
click at [437, 261] on div "Create Playlist" at bounding box center [432, 258] width 58 height 16
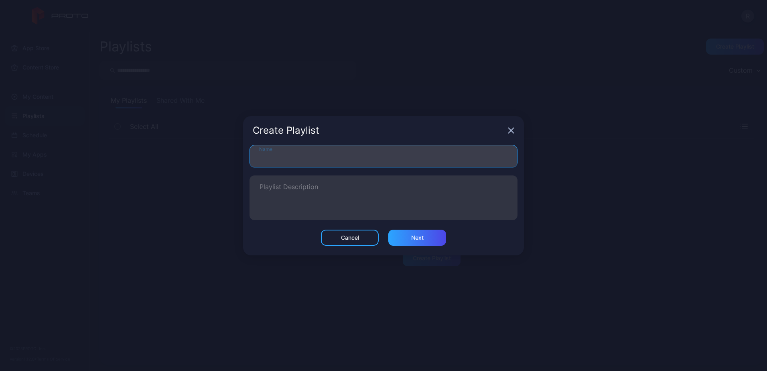
click at [342, 148] on input "Name" at bounding box center [384, 156] width 268 height 22
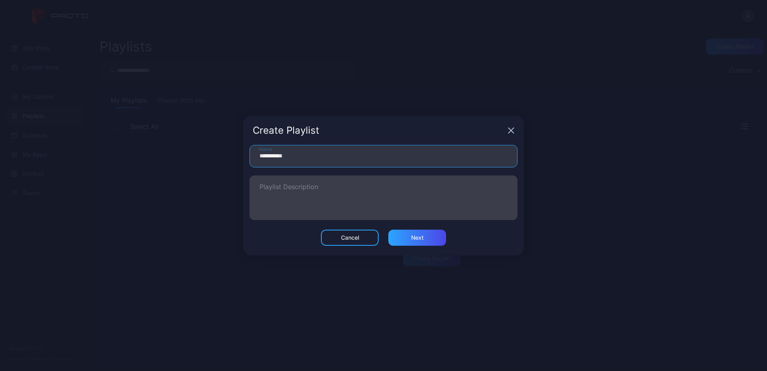
type input "**********"
click at [380, 187] on textarea "Playlist Description" at bounding box center [384, 198] width 248 height 28
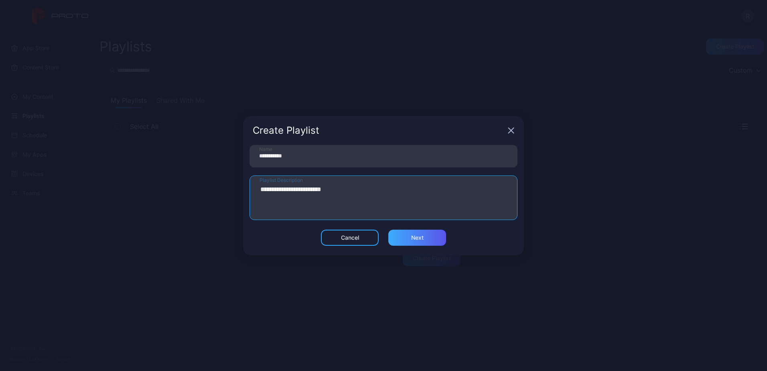
type textarea "**********"
click at [429, 239] on div "Next" at bounding box center [417, 238] width 58 height 16
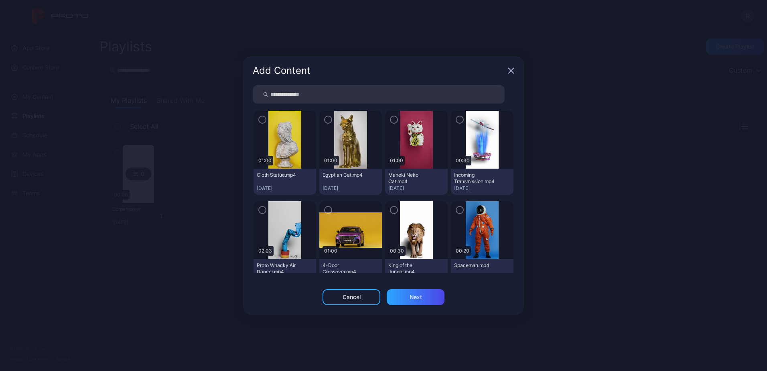
click at [266, 121] on div "button" at bounding box center [262, 120] width 8 height 8
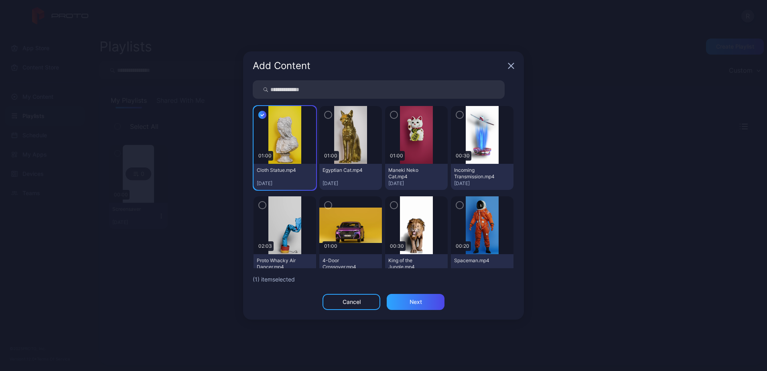
click at [328, 116] on icon "button" at bounding box center [328, 114] width 6 height 9
click at [400, 120] on img at bounding box center [416, 135] width 33 height 58
drag, startPoint x: 387, startPoint y: 114, endPoint x: 423, endPoint y: 117, distance: 36.6
click at [391, 114] on icon "button" at bounding box center [394, 114] width 6 height 9
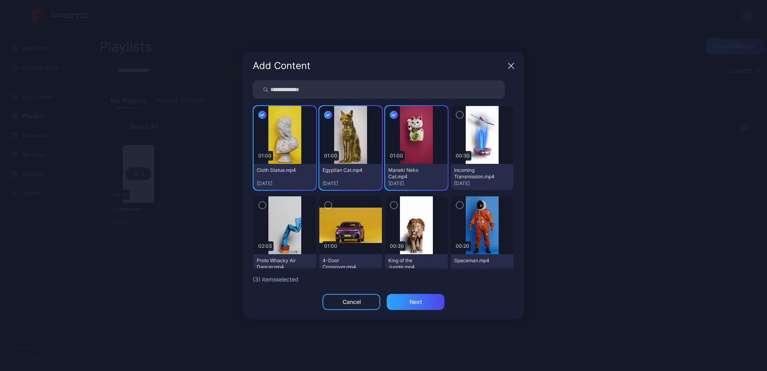
click at [457, 114] on icon "button" at bounding box center [460, 114] width 6 height 9
click at [457, 205] on icon "button" at bounding box center [460, 205] width 6 height 9
click at [391, 206] on icon "button" at bounding box center [394, 205] width 6 height 9
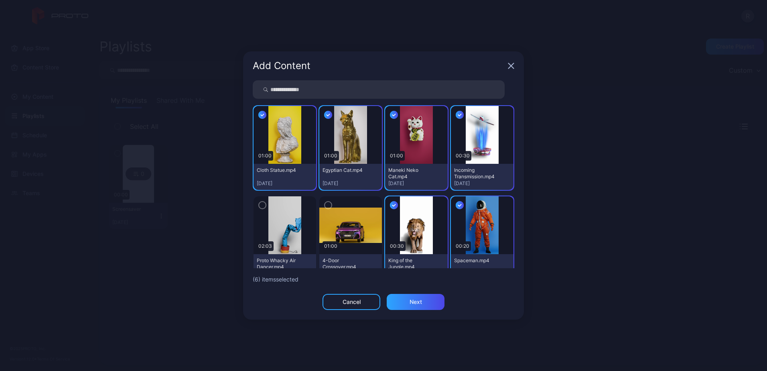
click at [326, 206] on icon "button" at bounding box center [328, 205] width 6 height 9
drag, startPoint x: 262, startPoint y: 205, endPoint x: 268, endPoint y: 204, distance: 6.1
click at [262, 205] on icon "button" at bounding box center [262, 206] width 2 height 2
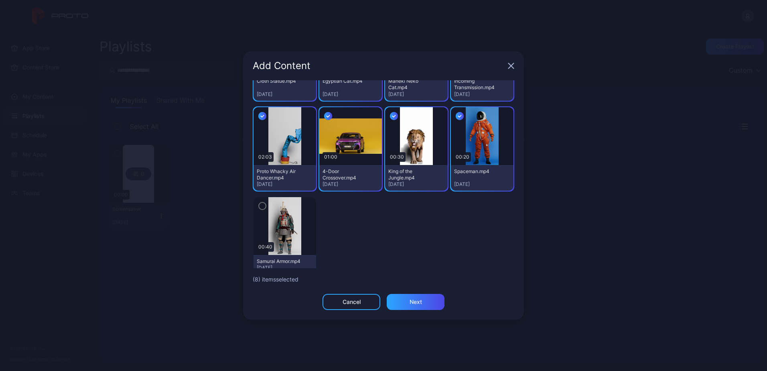
scroll to position [102, 0]
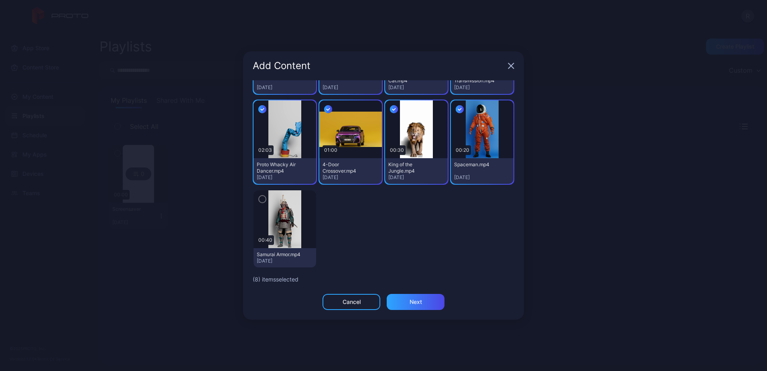
click at [263, 195] on icon "button" at bounding box center [262, 199] width 6 height 9
click at [427, 303] on div "Next" at bounding box center [416, 302] width 58 height 16
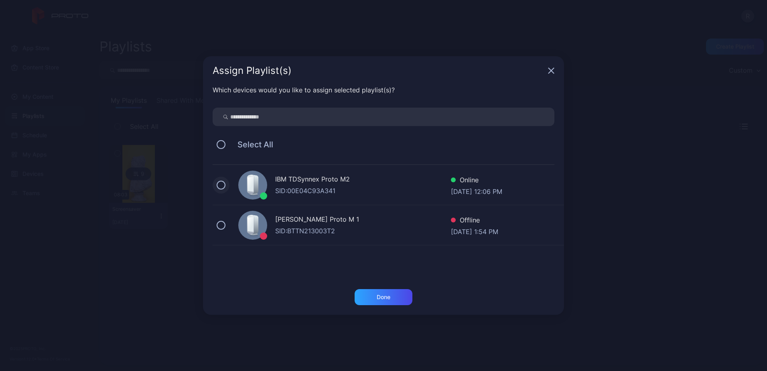
click at [223, 184] on button at bounding box center [221, 185] width 9 height 9
click at [364, 293] on div "Done" at bounding box center [384, 297] width 58 height 16
